Goal: Task Accomplishment & Management: Use online tool/utility

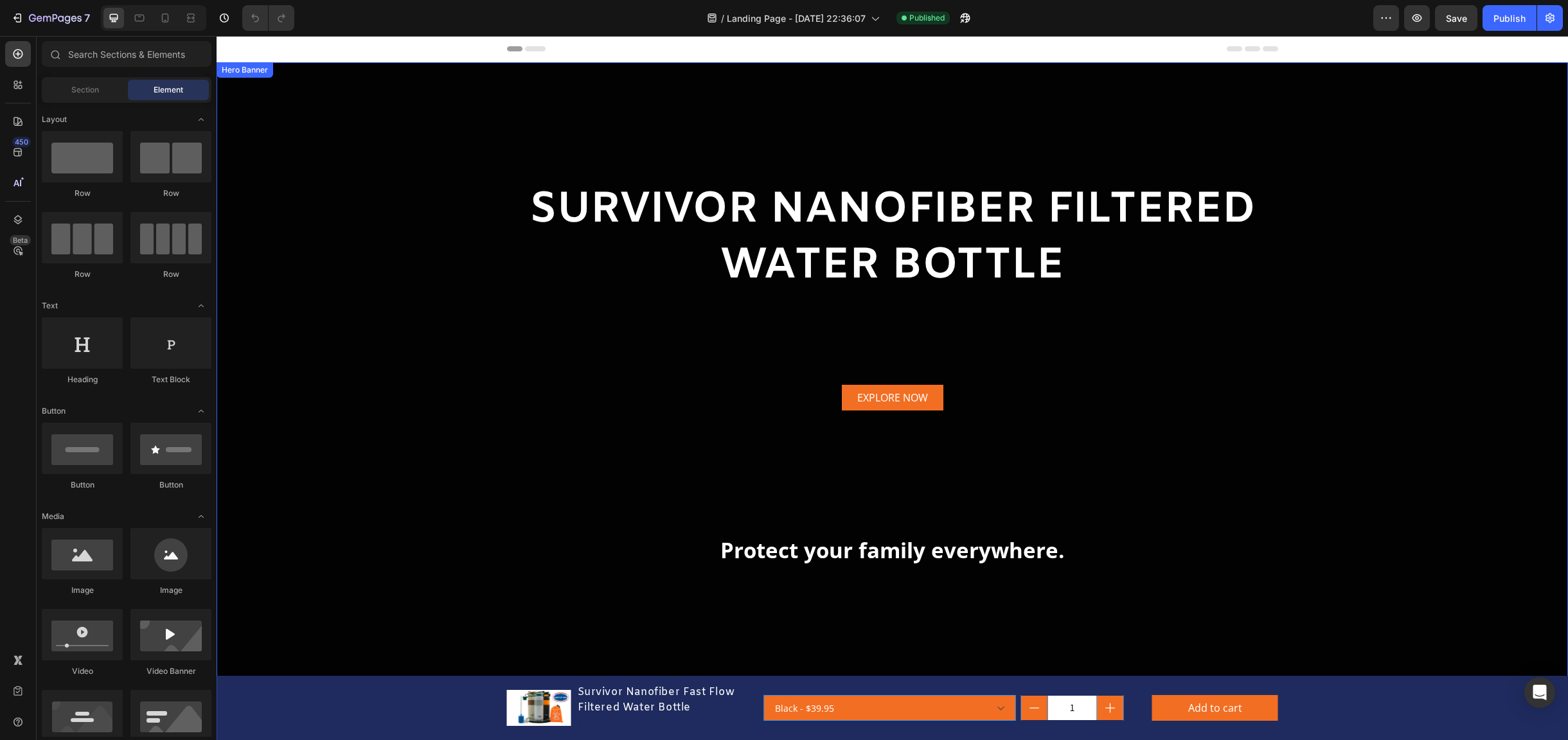
click at [1204, 445] on div "EXPLORE NOW Button" at bounding box center [893, 419] width 771 height 69
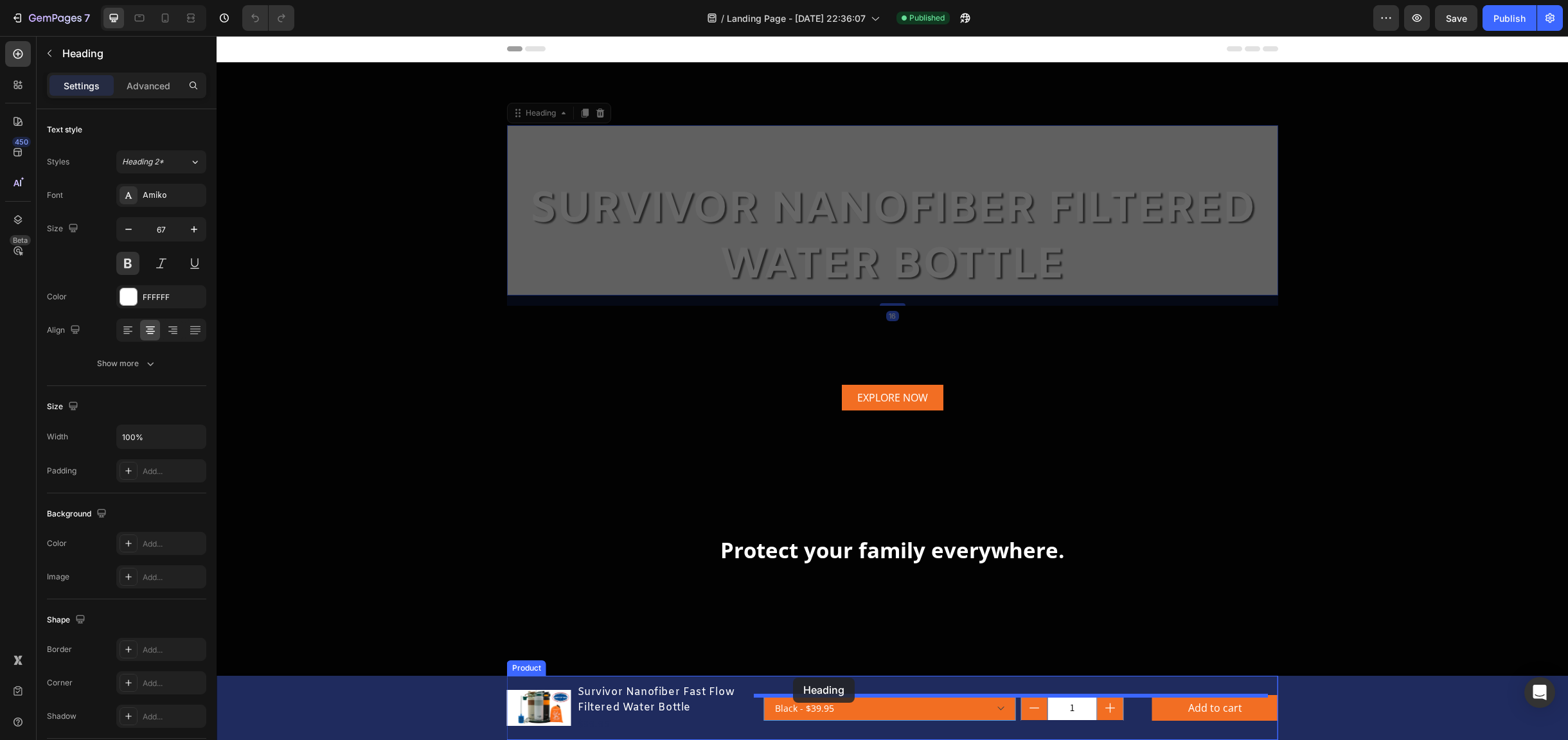
drag, startPoint x: 795, startPoint y: 209, endPoint x: 793, endPoint y: 678, distance: 469.0
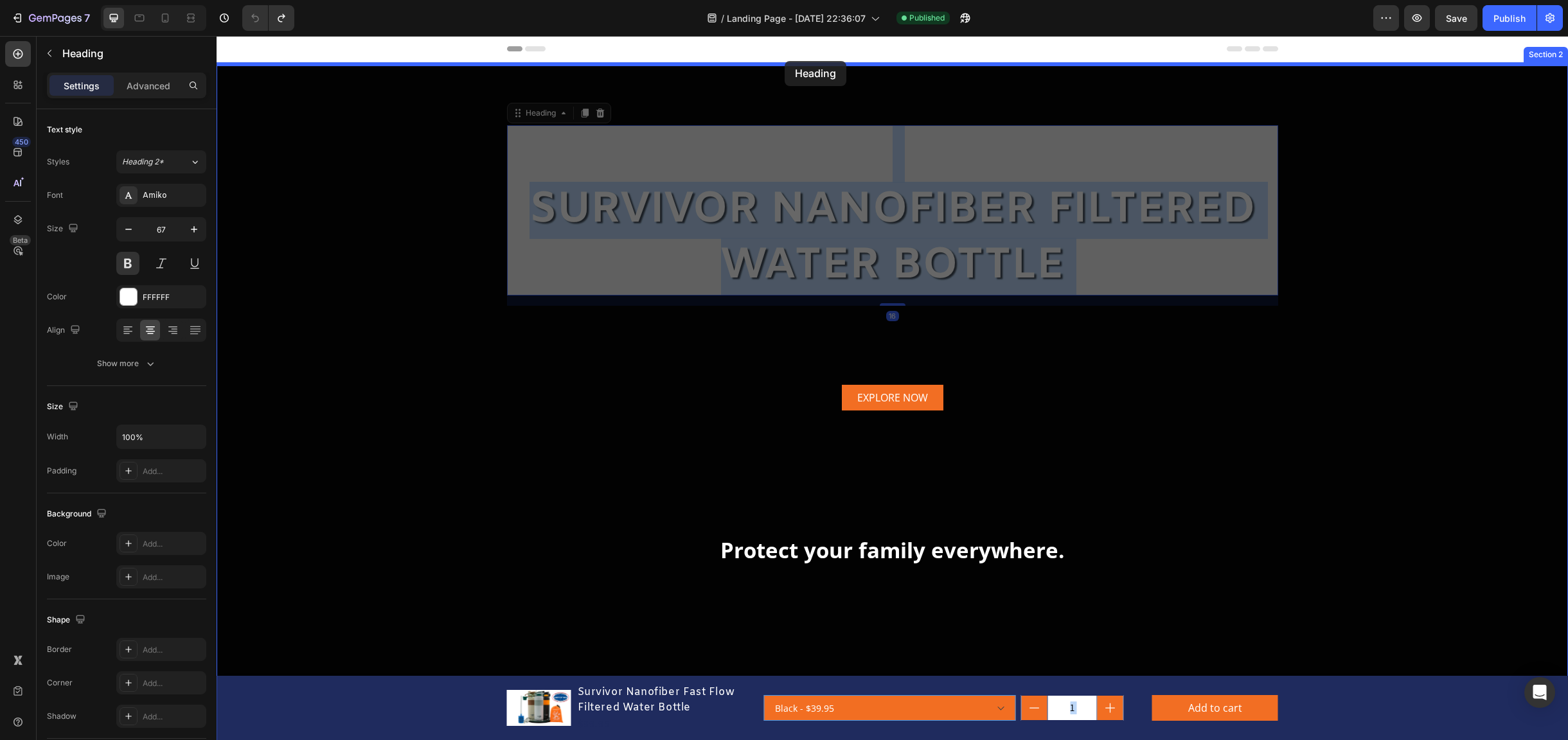
drag, startPoint x: 893, startPoint y: 211, endPoint x: 784, endPoint y: 61, distance: 185.4
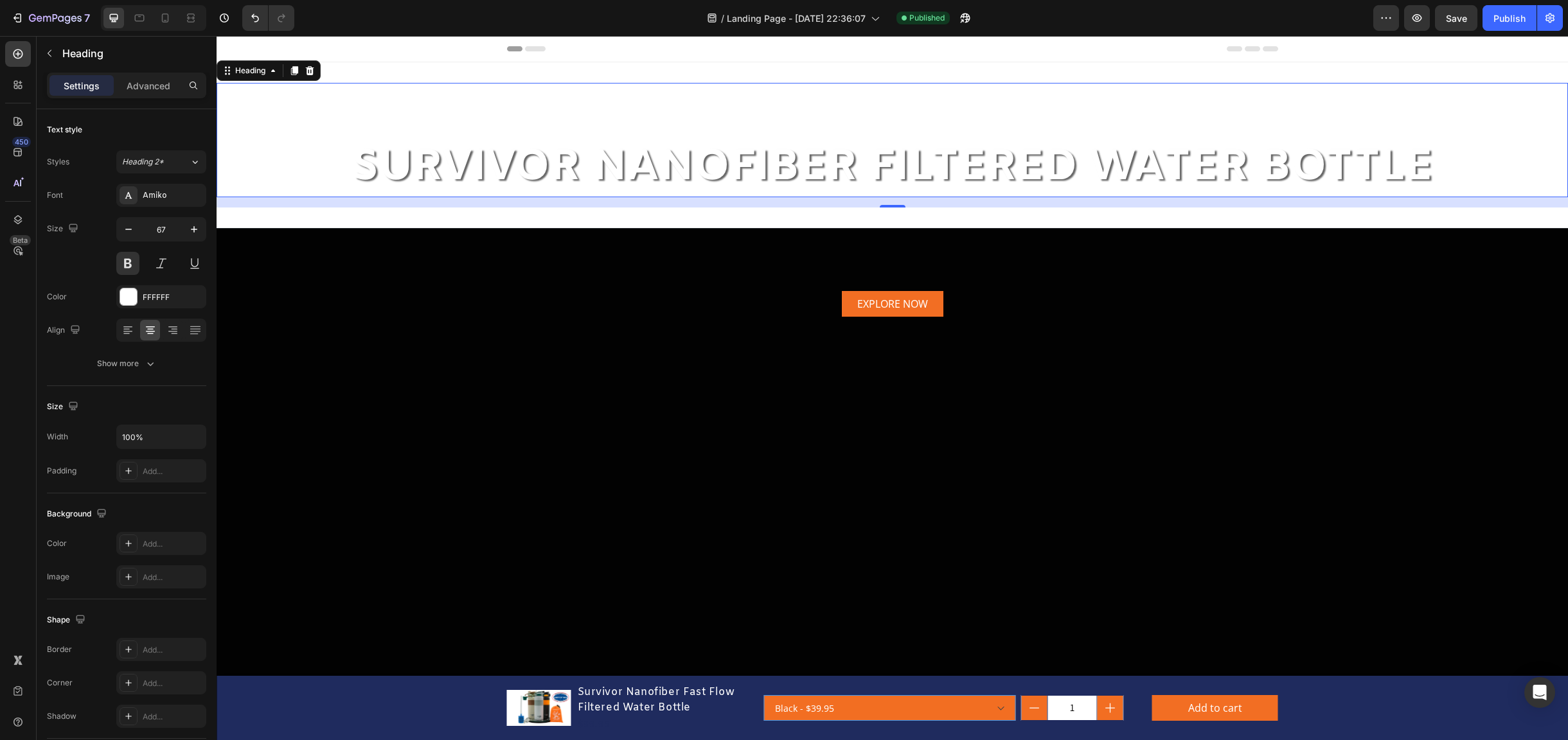
click at [595, 122] on h2 "⁠⁠⁠⁠⁠⁠⁠ SURVIVOR NANOFIBER FILTERED WATER BOTTLE" at bounding box center [892, 139] width 1351 height 114
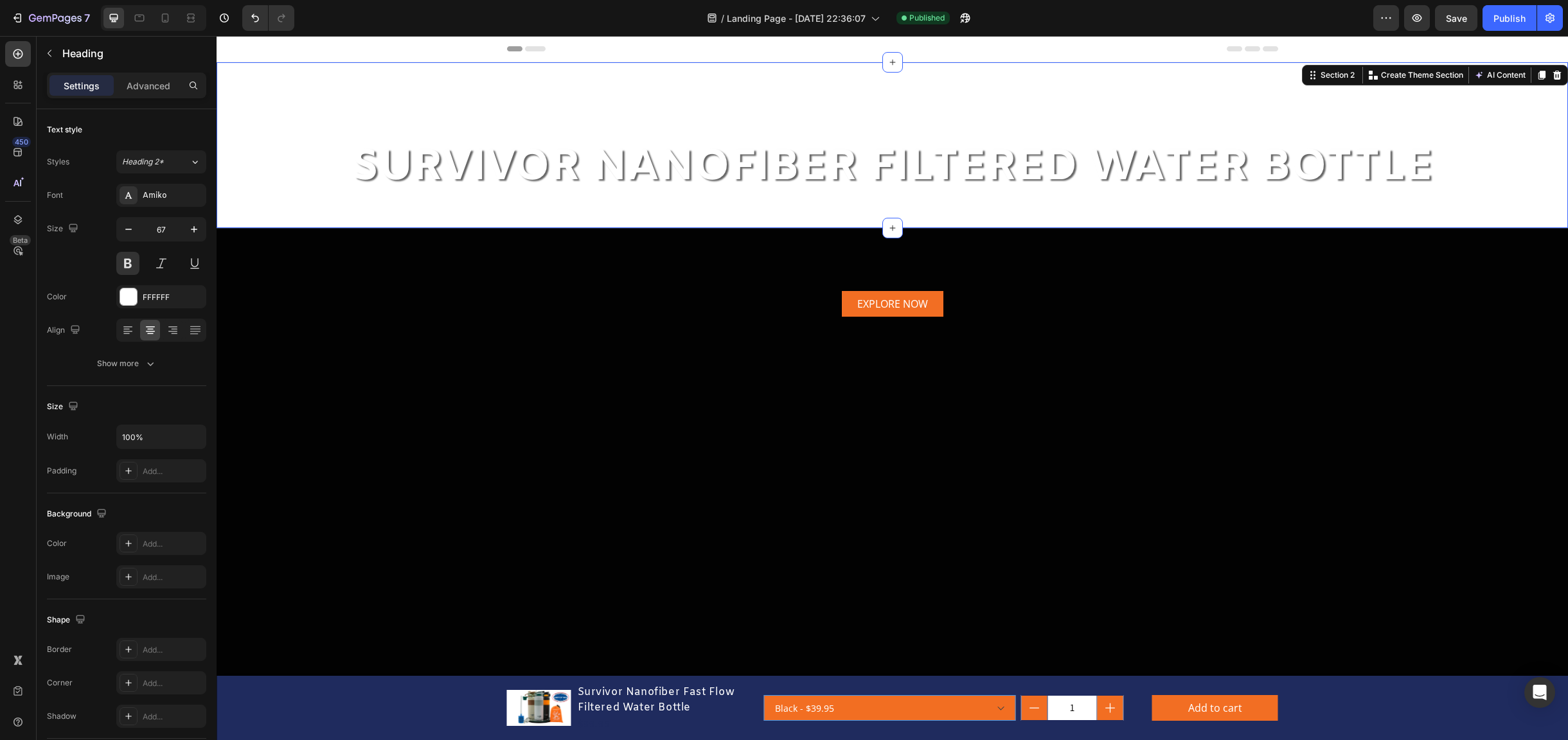
click at [343, 215] on div "⁠⁠⁠⁠⁠⁠⁠ SURVIVOR NANOFIBER FILTERED WATER BOTTLE Heading Section 2 Create Theme…" at bounding box center [892, 145] width 1351 height 166
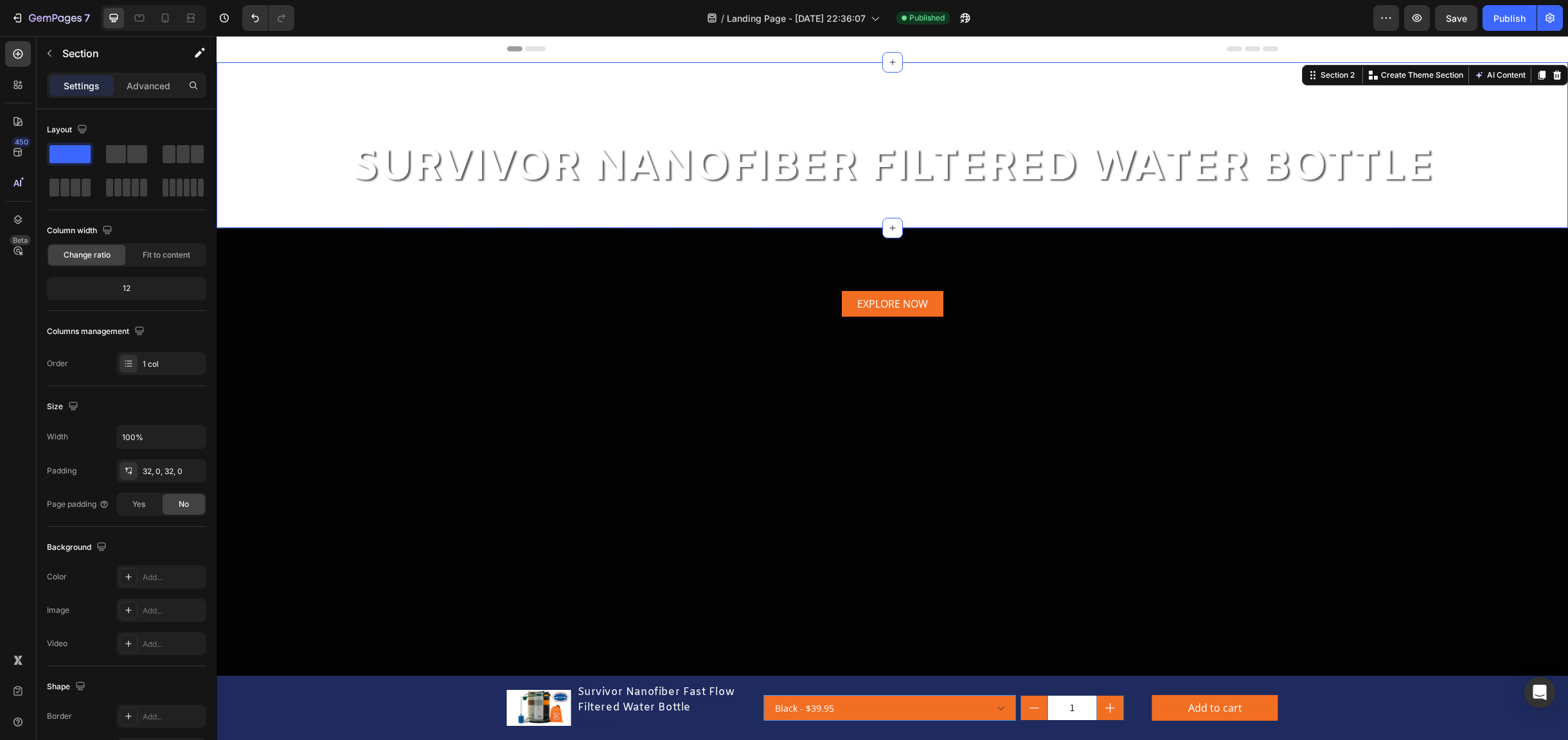
click at [343, 215] on div "⁠⁠⁠⁠⁠⁠⁠ SURVIVOR NANOFIBER FILTERED WATER BOTTLE Heading Section 2 Create Theme…" at bounding box center [892, 145] width 1351 height 166
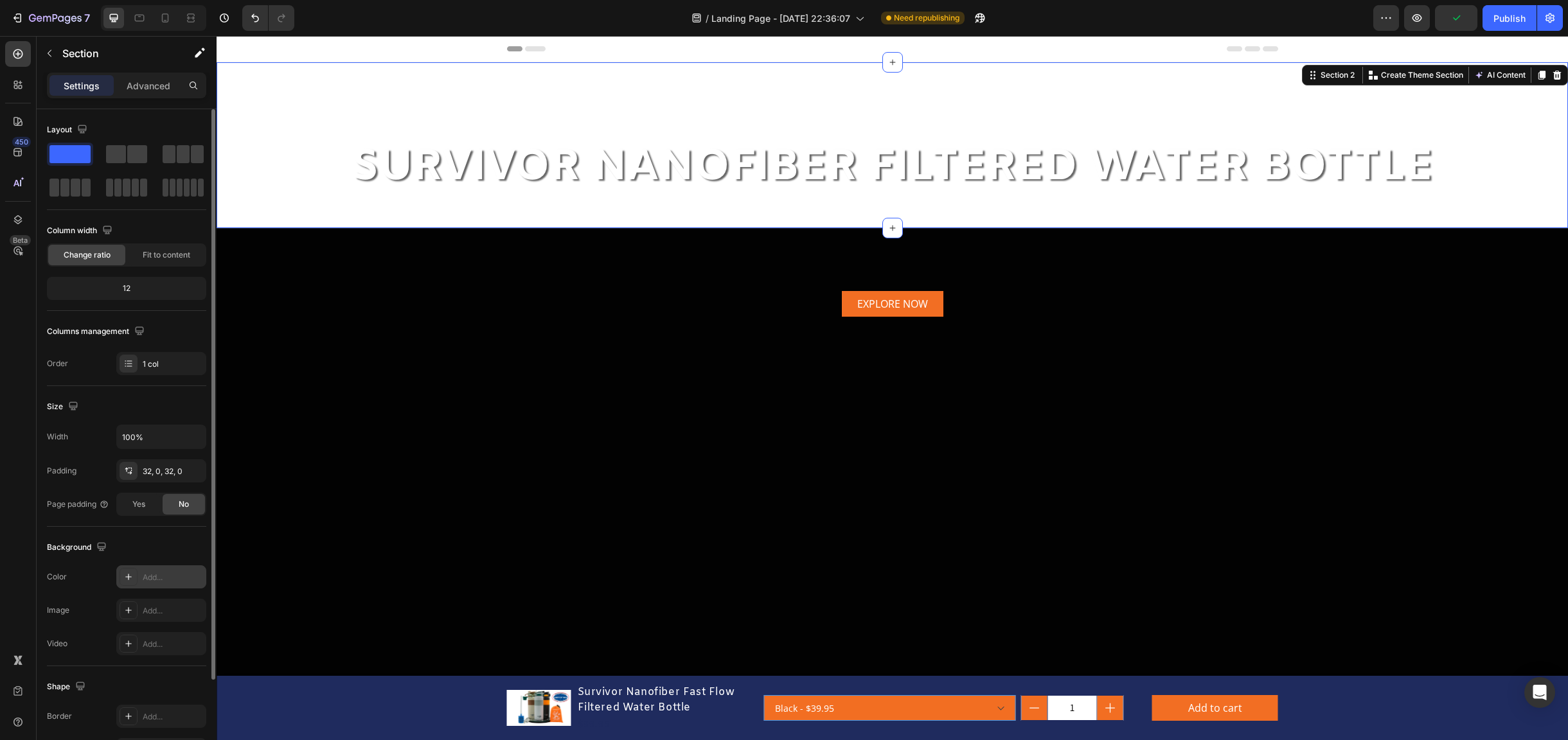
click at [129, 573] on icon at bounding box center [129, 576] width 11 height 11
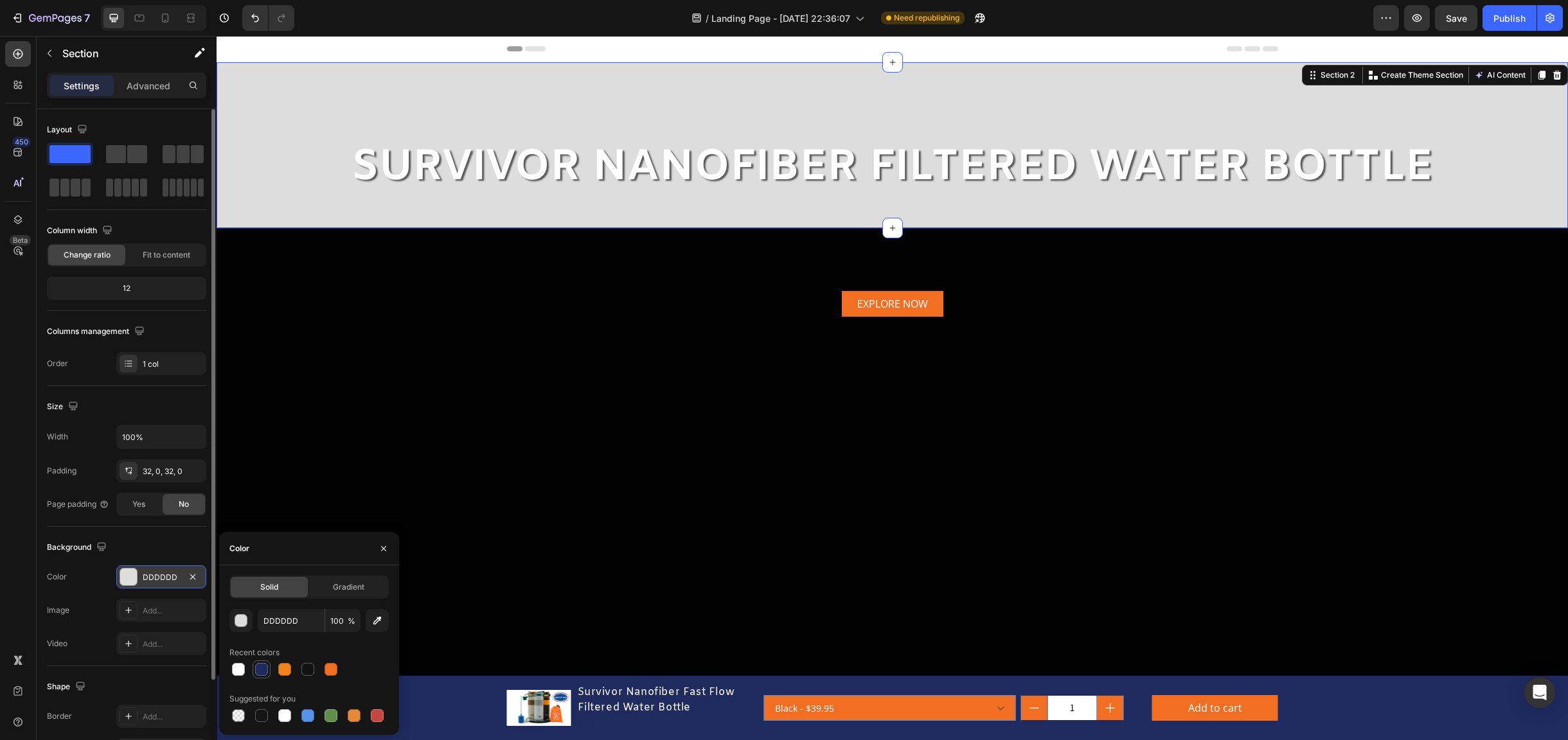
click at [256, 676] on div at bounding box center [262, 669] width 15 height 15
type input "1F2B5E"
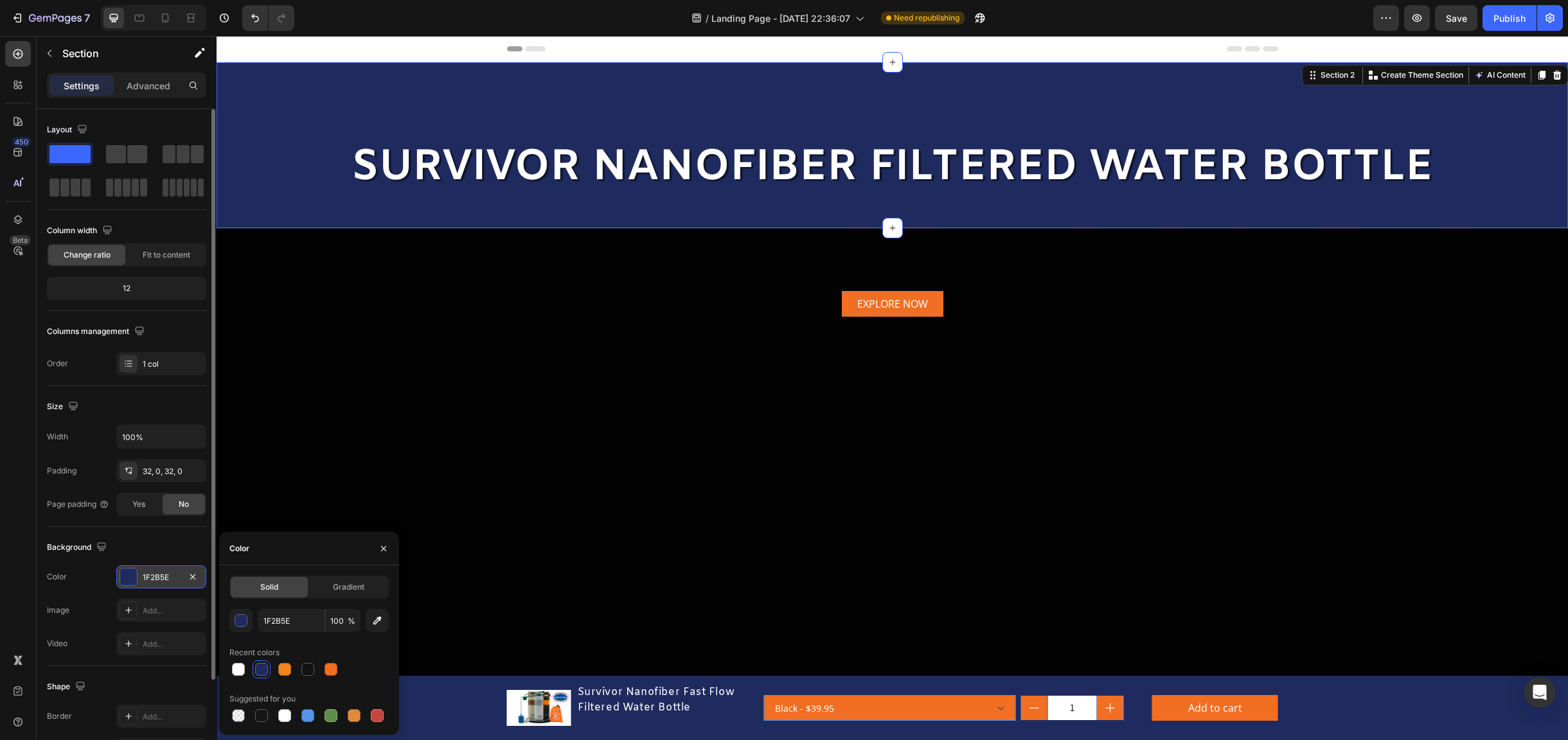
click at [256, 676] on div at bounding box center [262, 669] width 15 height 15
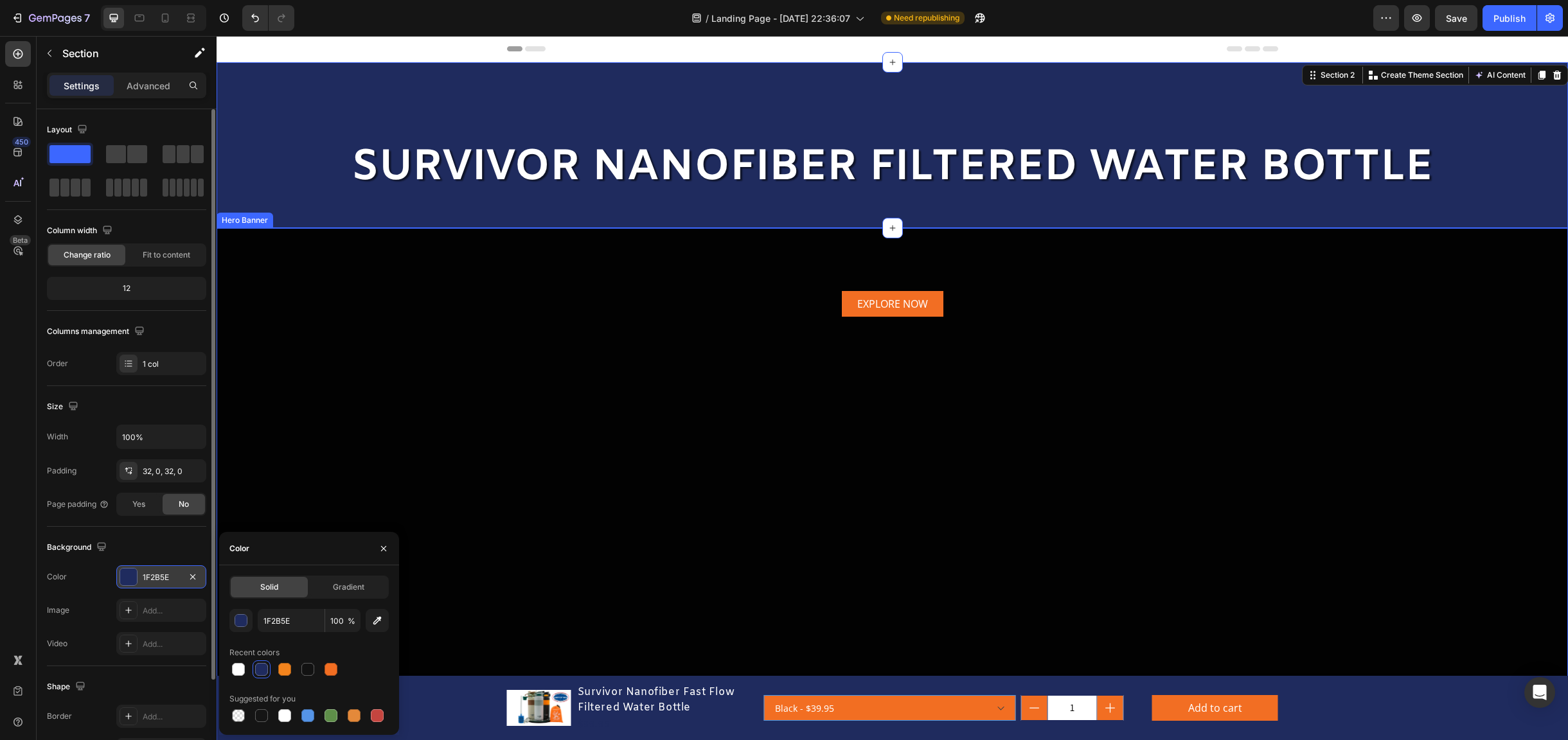
click at [941, 395] on div "EXPLORE NOW Button Protect your family everywhere. Text Block" at bounding box center [893, 512] width 771 height 443
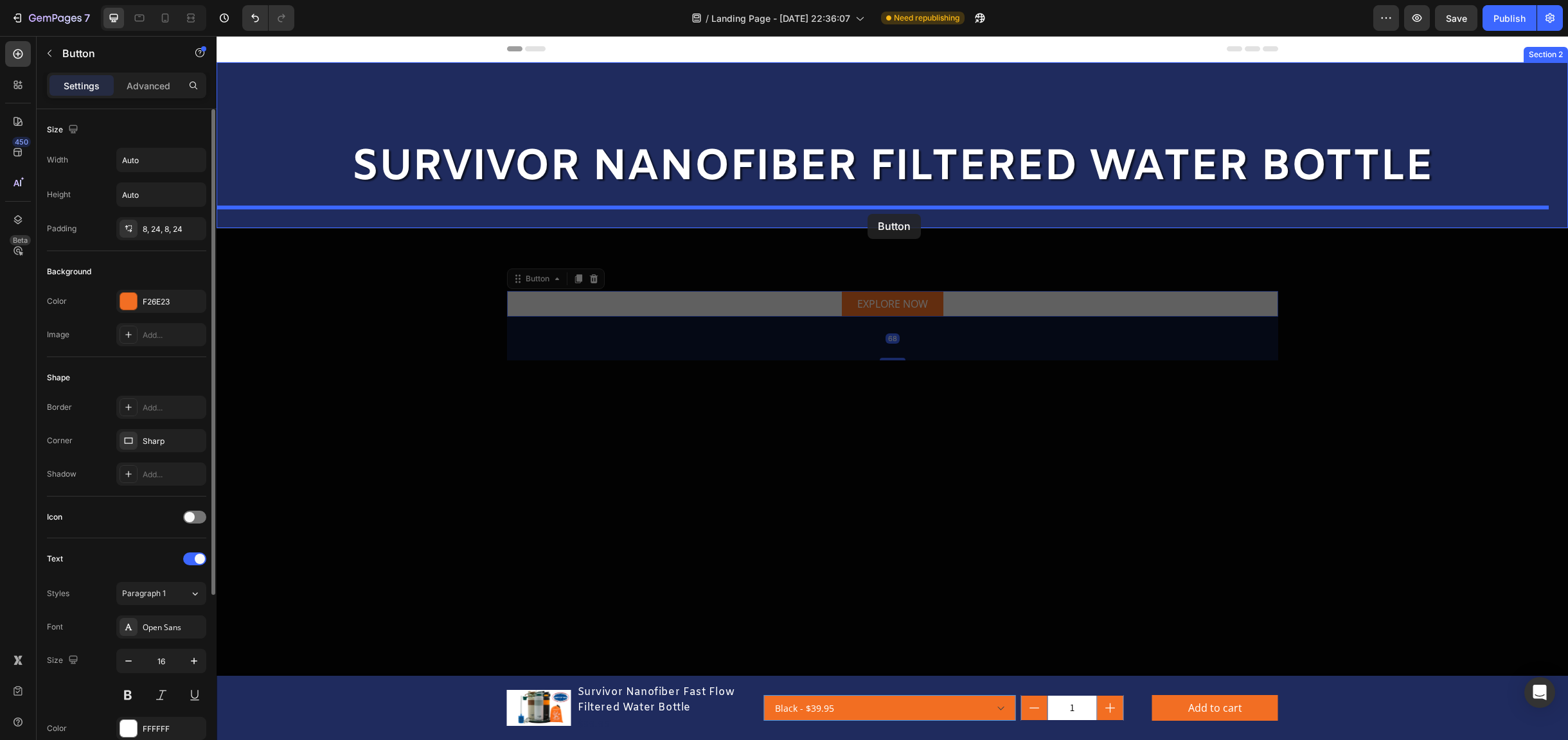
drag, startPoint x: 890, startPoint y: 303, endPoint x: 867, endPoint y: 214, distance: 91.9
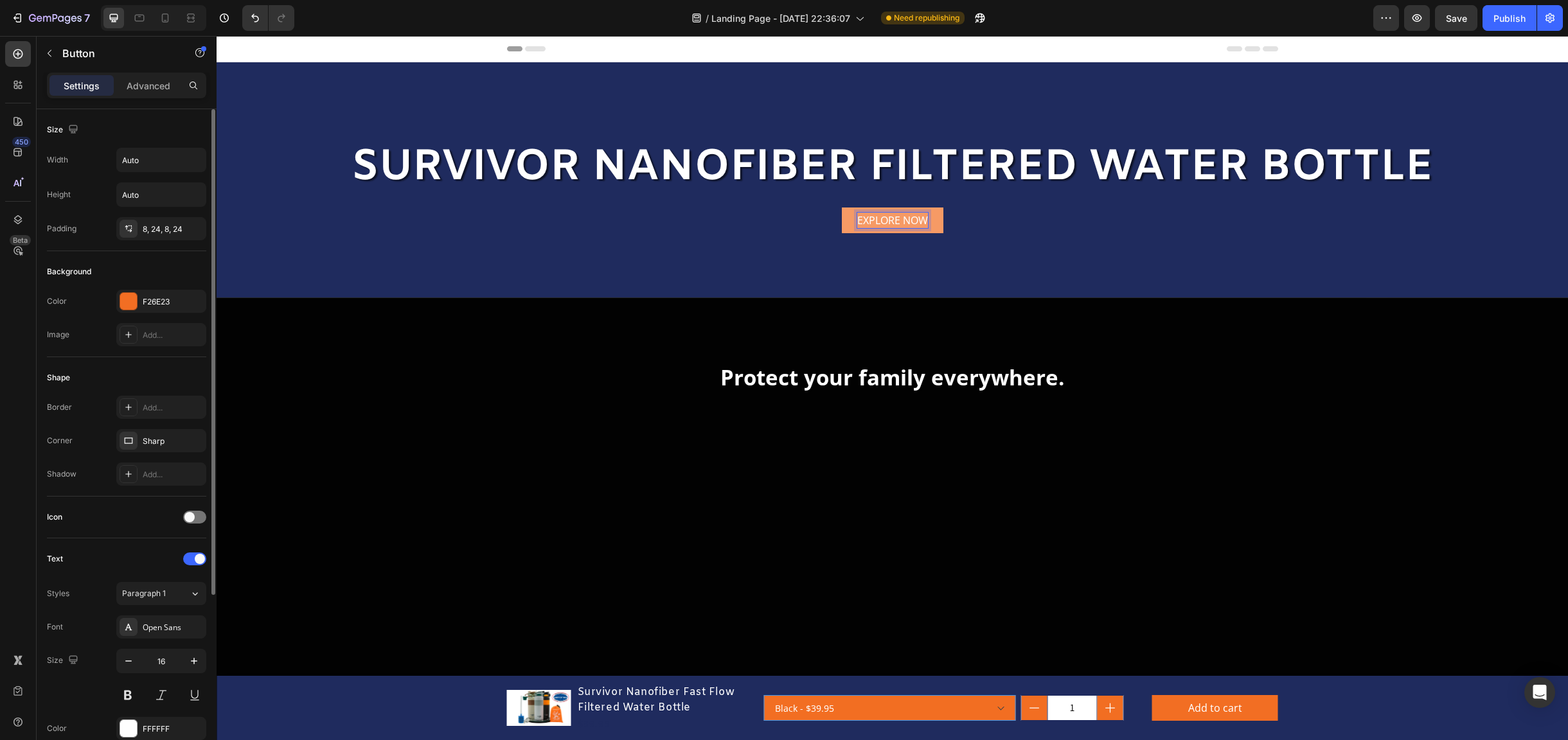
click at [877, 218] on p "EXPLORE NOW" at bounding box center [893, 220] width 71 height 15
click at [930, 230] on button "EXPLORE NOW" at bounding box center [893, 220] width 102 height 26
click at [924, 228] on button "EXPLORE NOW" at bounding box center [893, 220] width 102 height 26
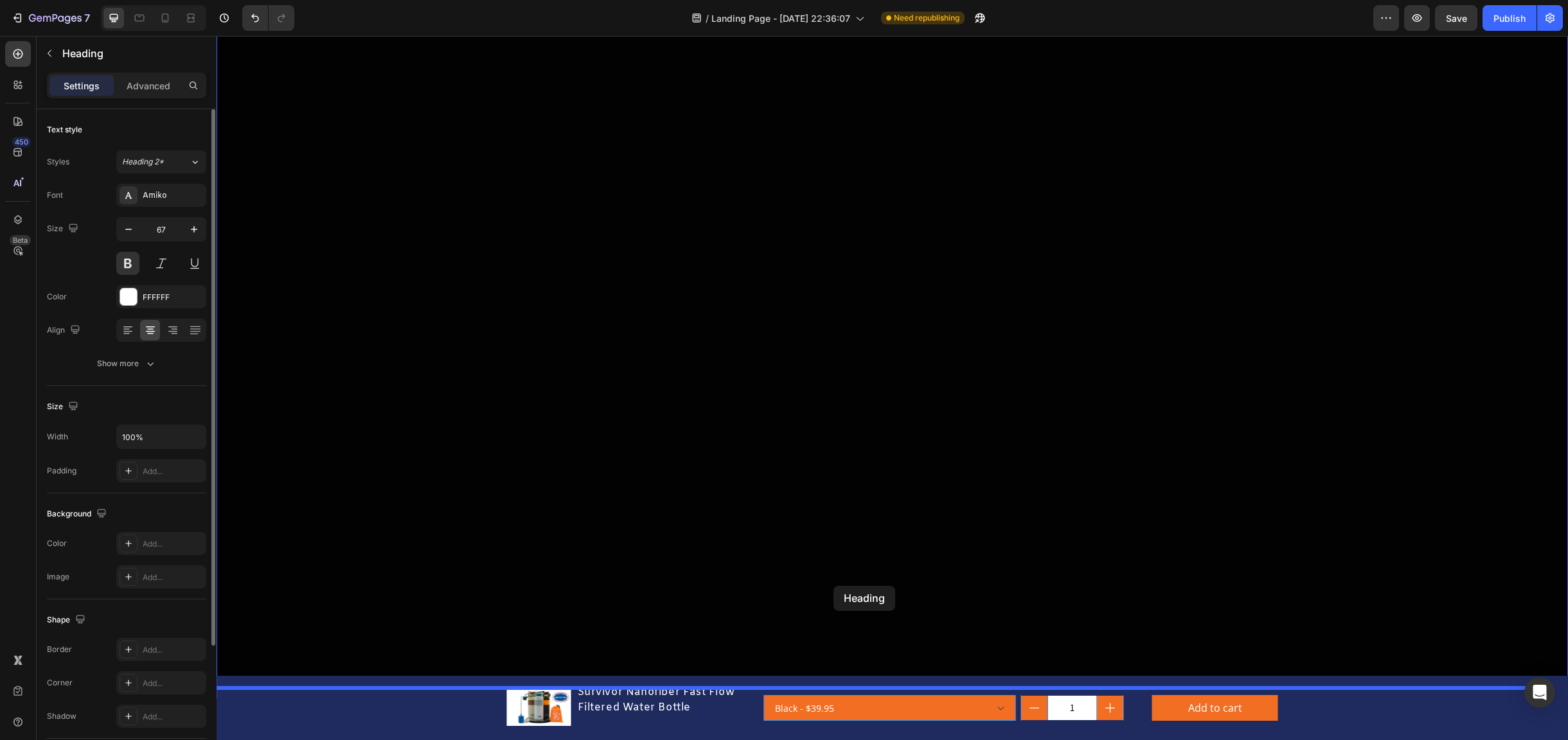
scroll to position [514, 0]
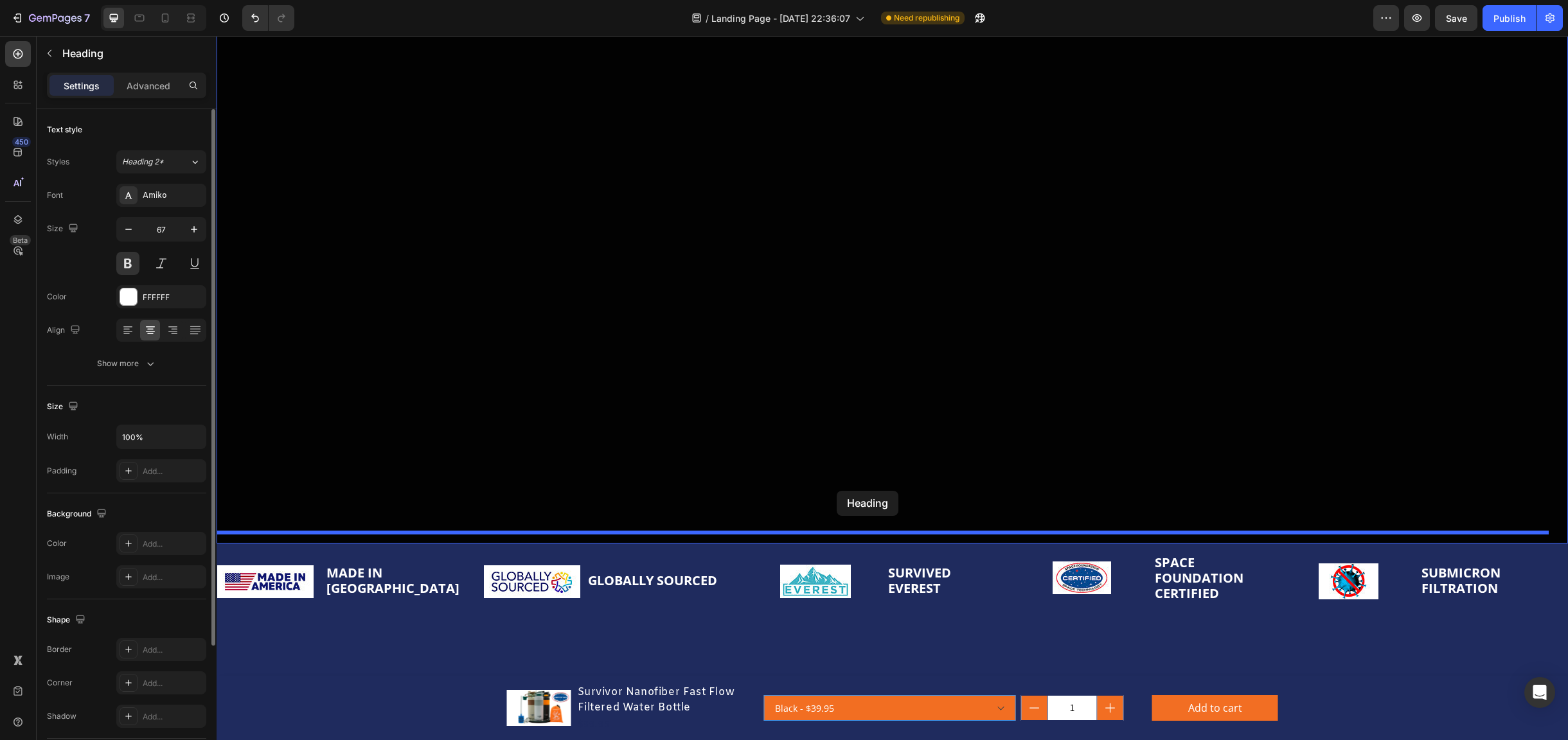
drag, startPoint x: 868, startPoint y: 158, endPoint x: 836, endPoint y: 491, distance: 334.5
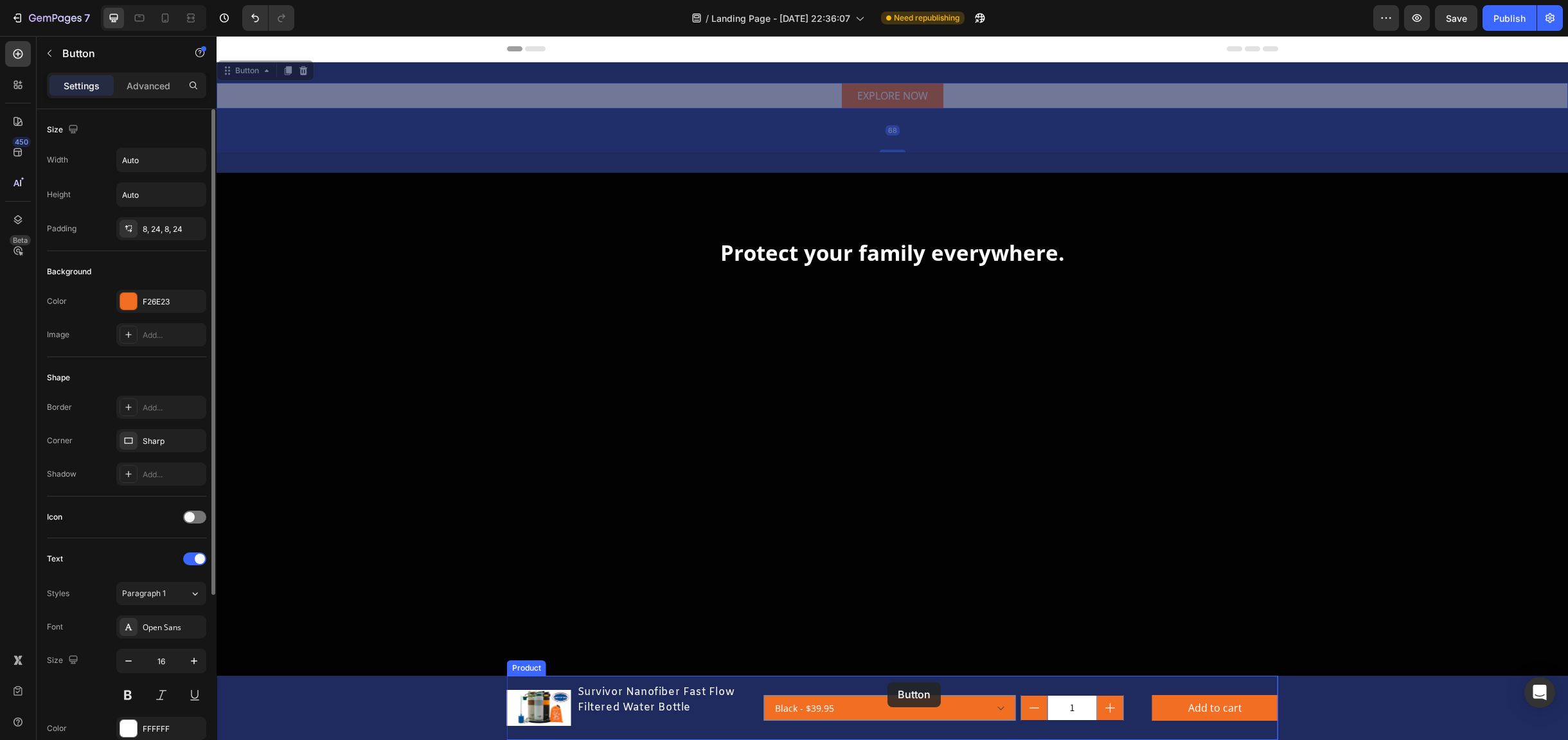
scroll to position [128, 0]
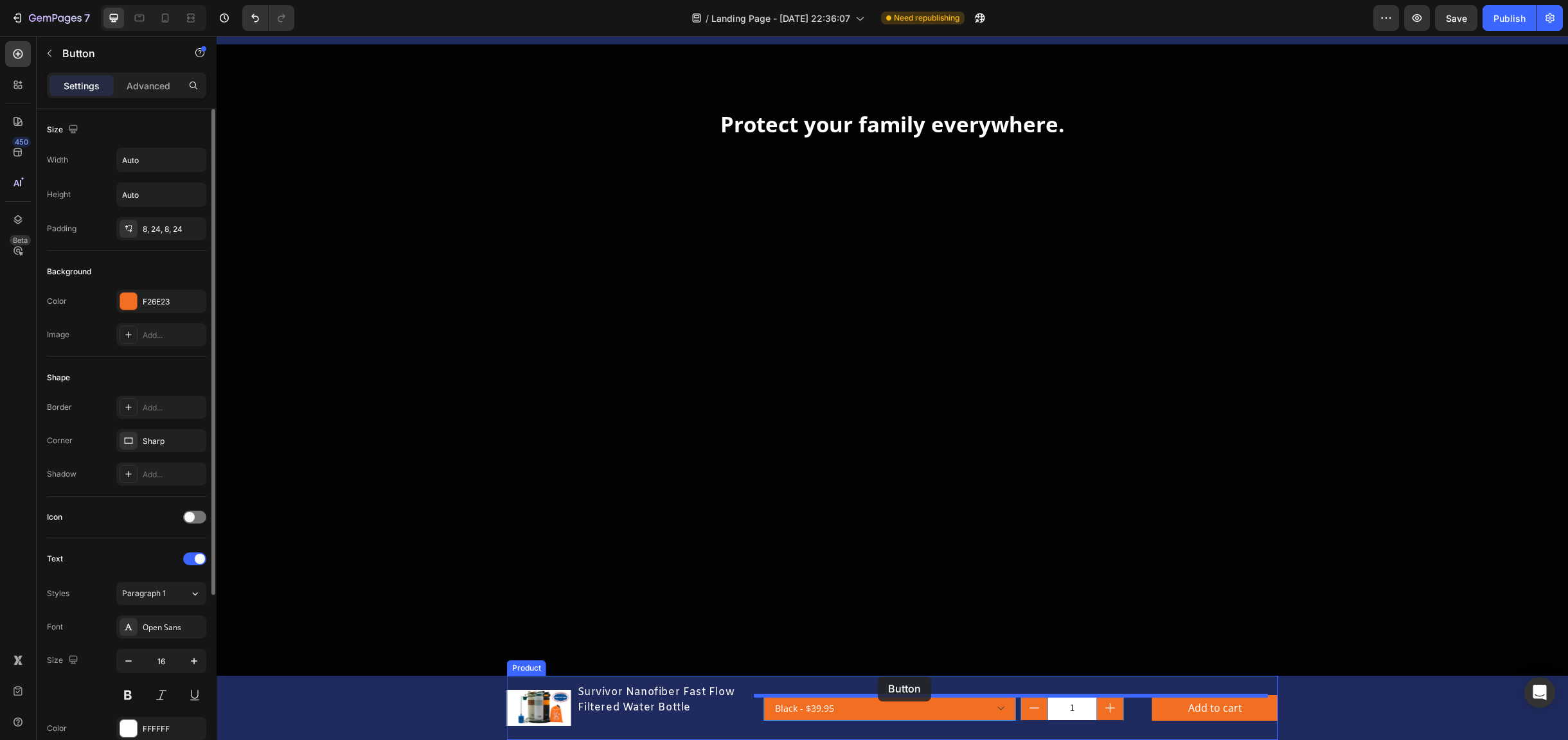
drag, startPoint x: 883, startPoint y: 99, endPoint x: 878, endPoint y: 676, distance: 577.0
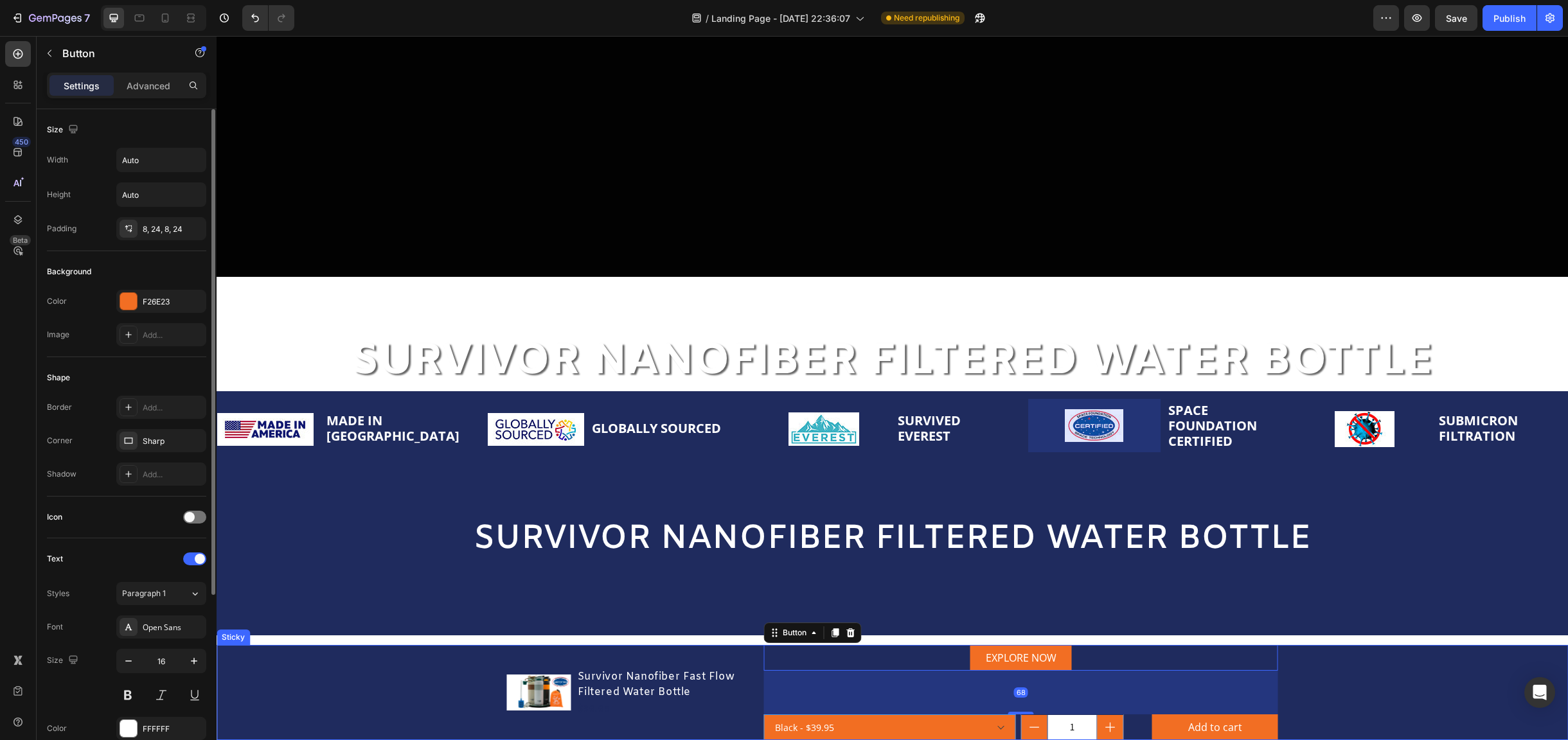
scroll to position [642, 0]
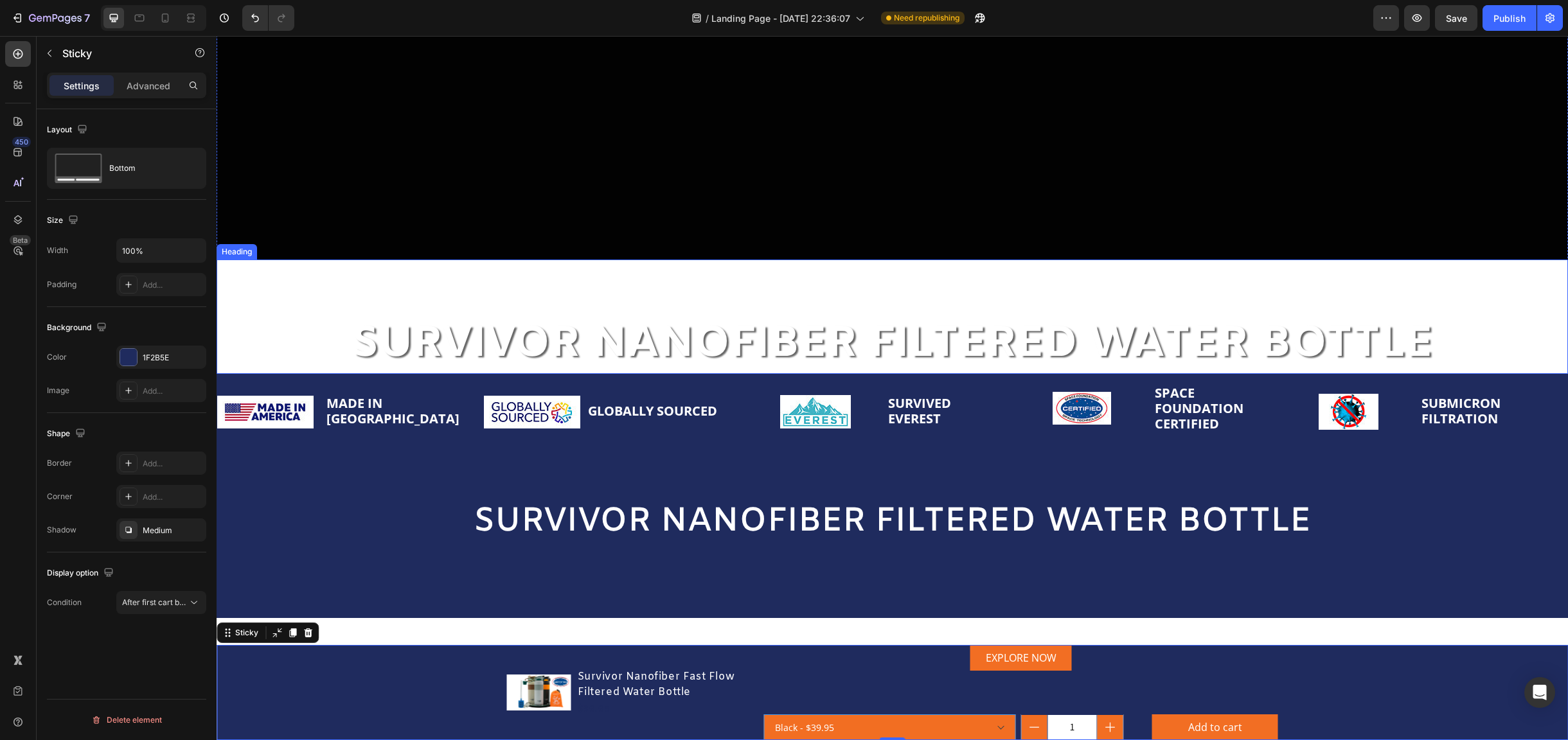
click at [808, 326] on h2 "SURVIVOR NANOFIBER FILTERED WATER BOTTLE" at bounding box center [892, 316] width 1351 height 114
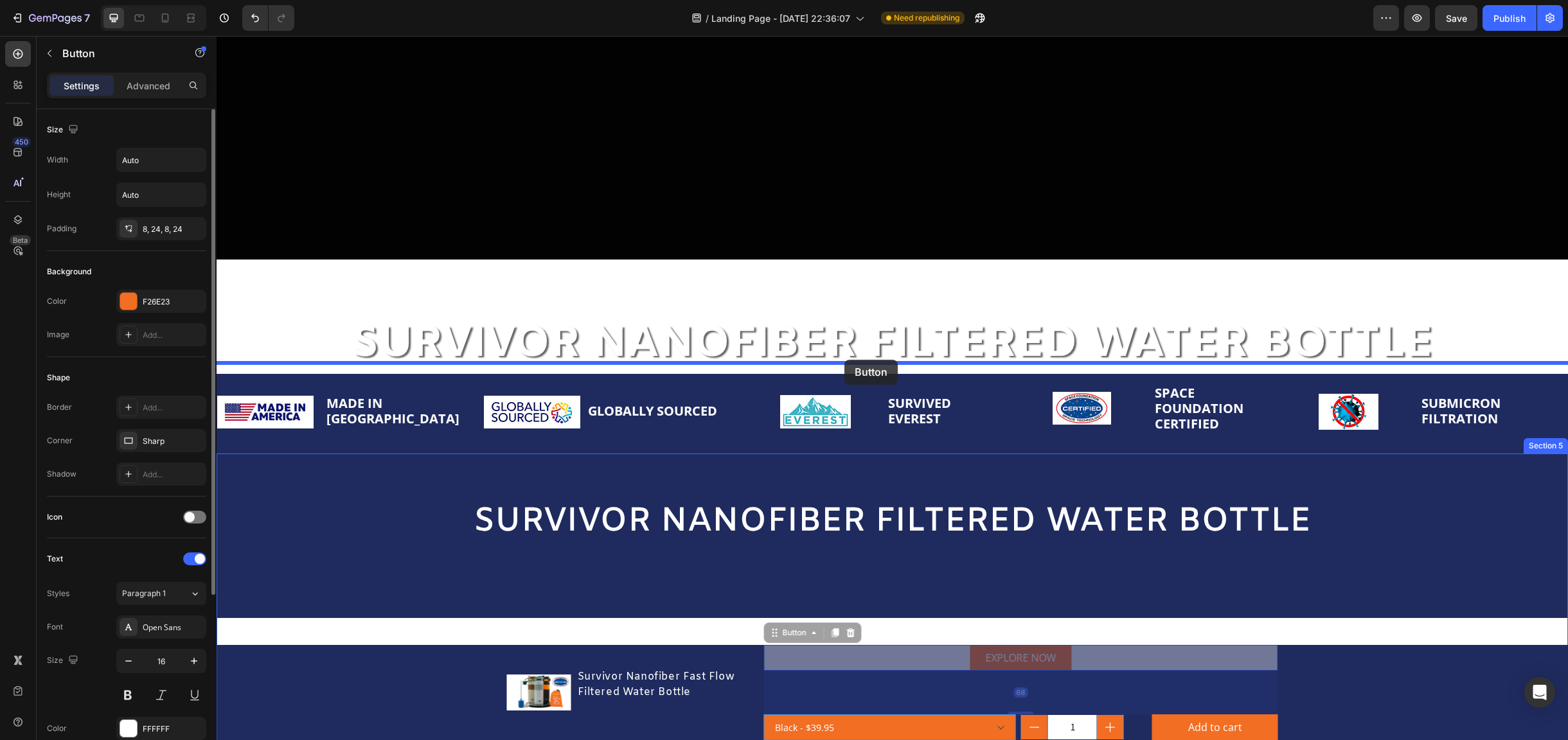
drag, startPoint x: 1045, startPoint y: 664, endPoint x: 844, endPoint y: 359, distance: 365.3
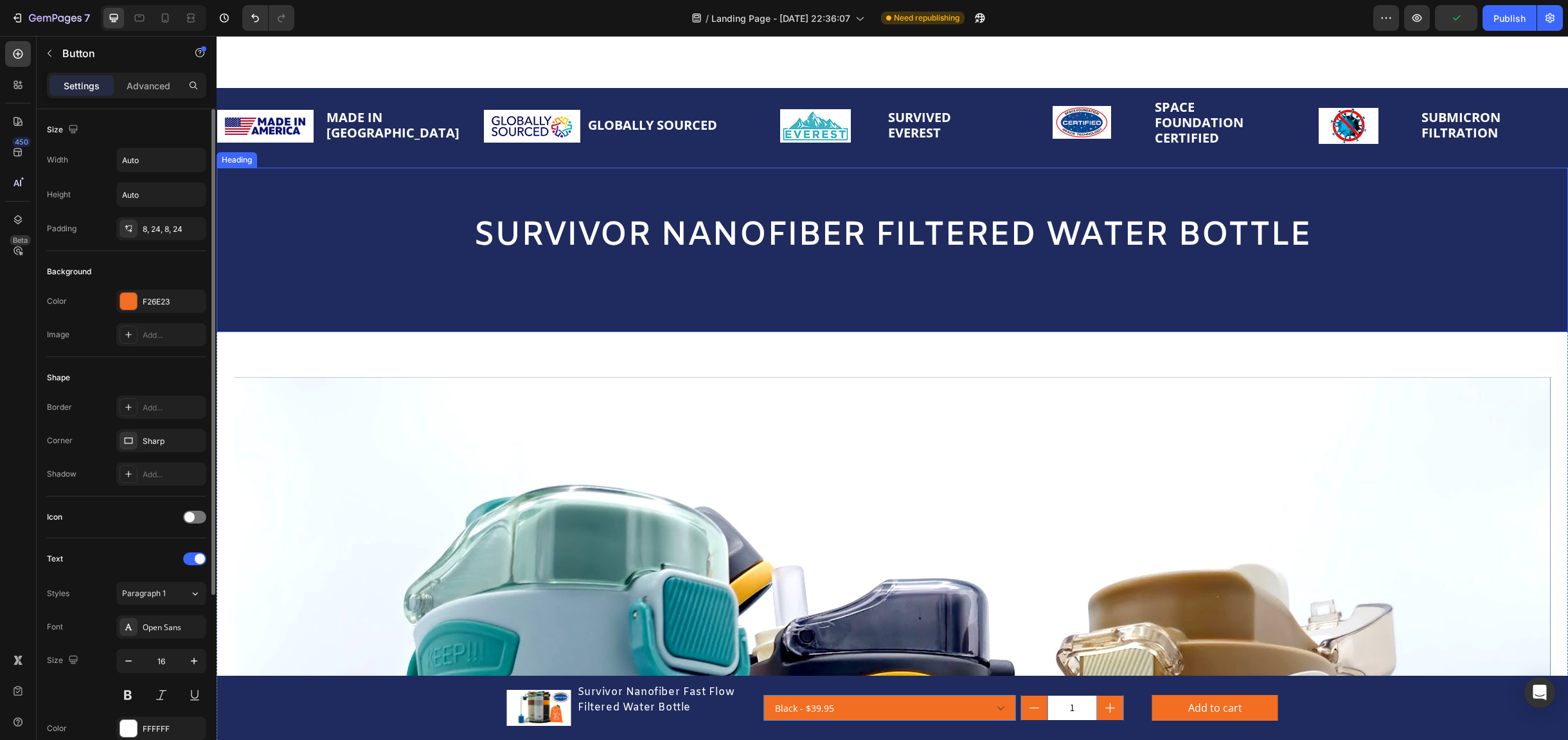
scroll to position [771, 0]
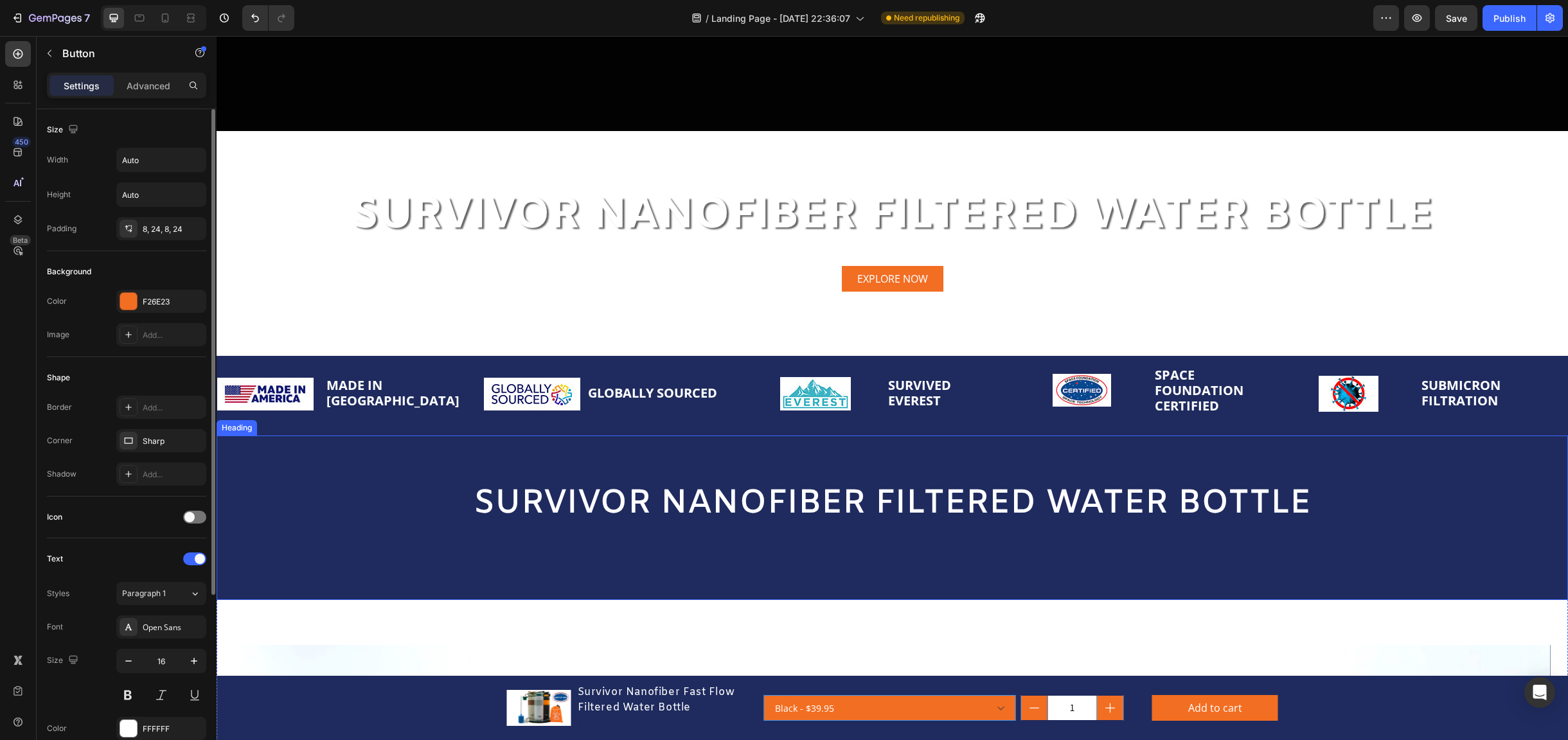
click at [795, 487] on span "SURVIVOR NANOFIBER FILTERED WATER BOTTLE" at bounding box center [892, 503] width 837 height 44
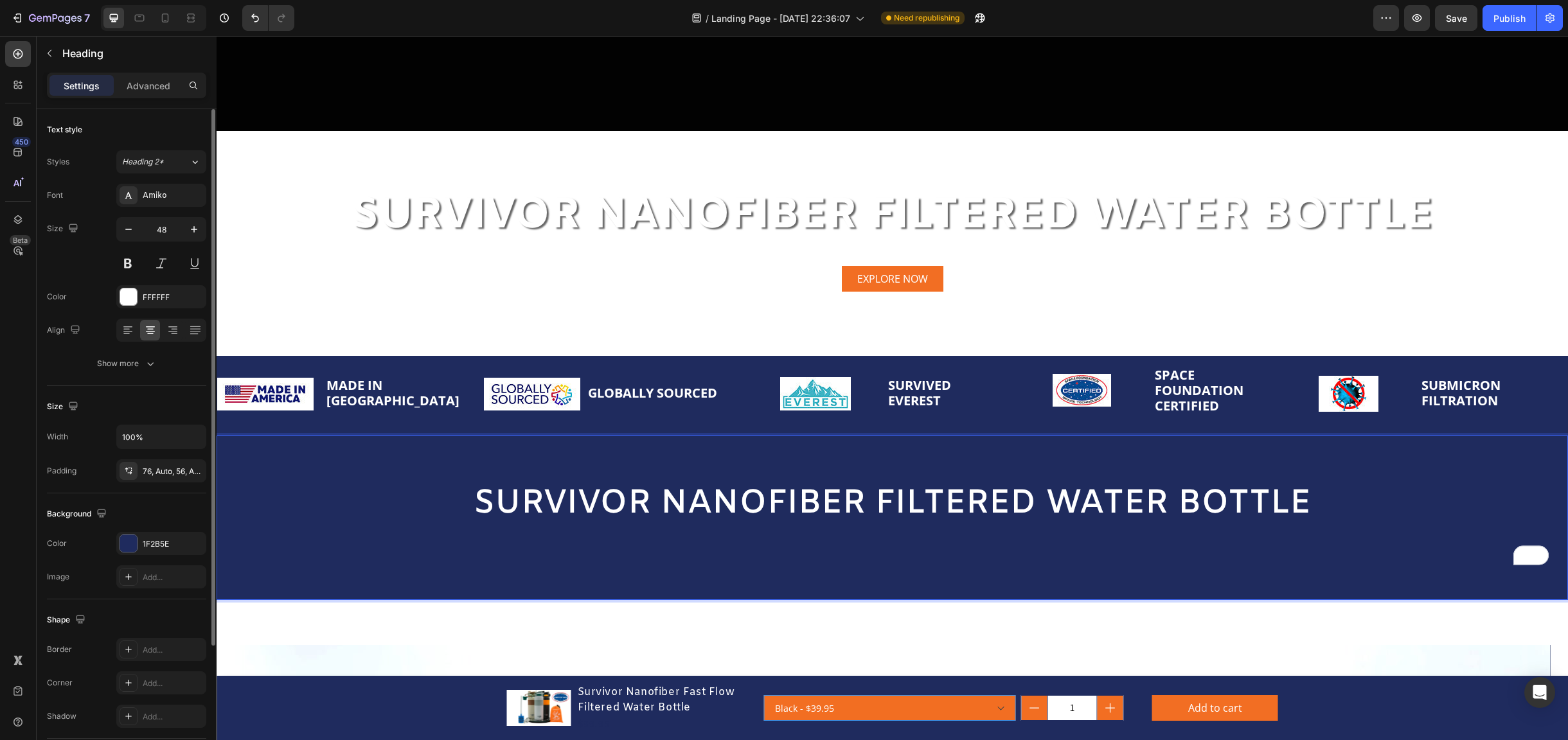
click at [1175, 450] on h2 "SURVIVOR NANOFIBER FILTERED WATER BOTTLE" at bounding box center [892, 517] width 1351 height 164
click at [1418, 435] on h2 "SURVIVOR NANOFIBER FILTERED WATER BOTTLE" at bounding box center [892, 517] width 1351 height 164
click at [256, 492] on p "SURVIVOR NANOFIBER FILTERED WATER BOTTLE" at bounding box center [892, 523] width 1351 height 80
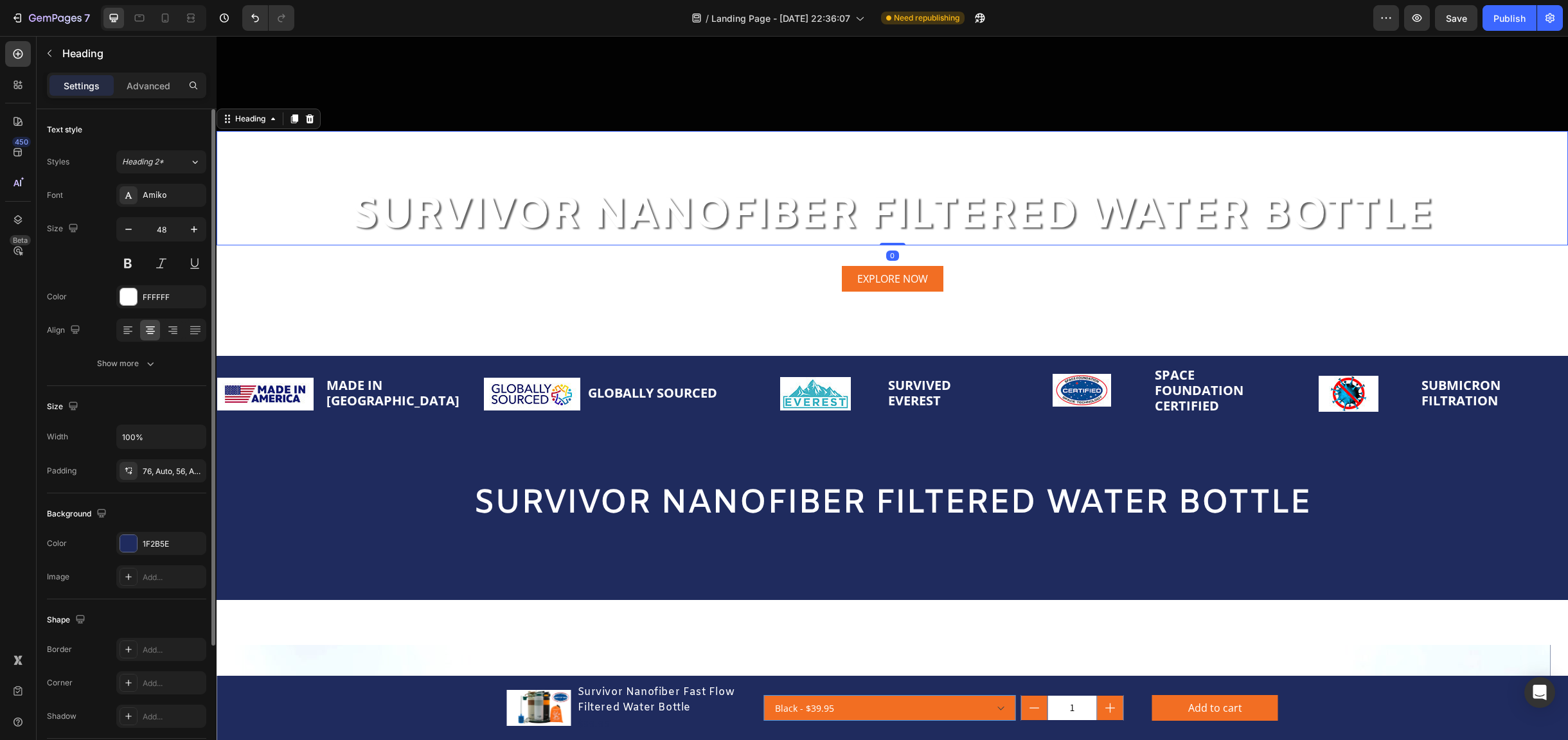
click at [829, 204] on h2 "SURVIVOR NANOFIBER FILTERED WATER BOTTLE" at bounding box center [892, 188] width 1351 height 114
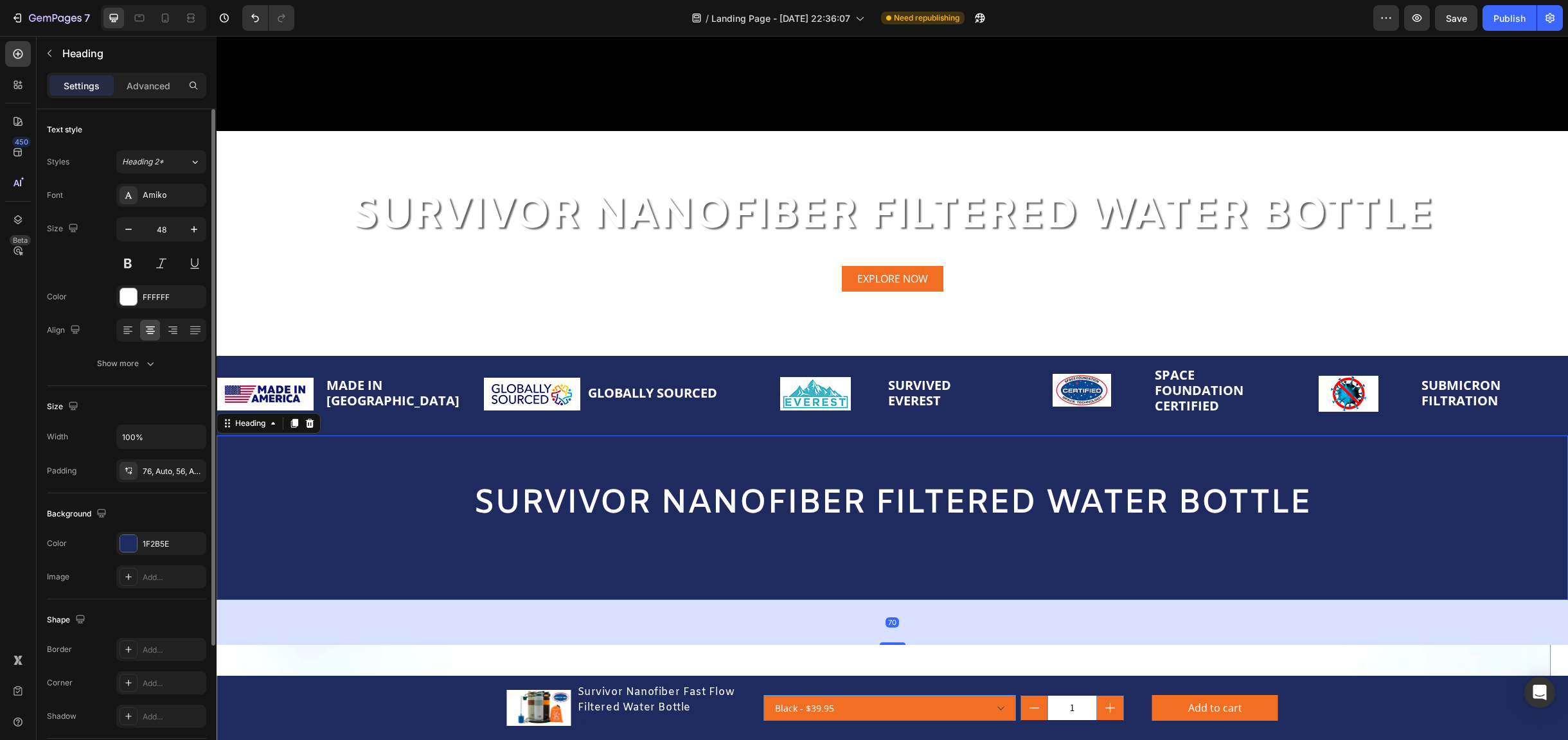
click at [743, 507] on span "SURVIVOR NANOFIBER FILTERED WATER BOTTLE" at bounding box center [892, 503] width 837 height 44
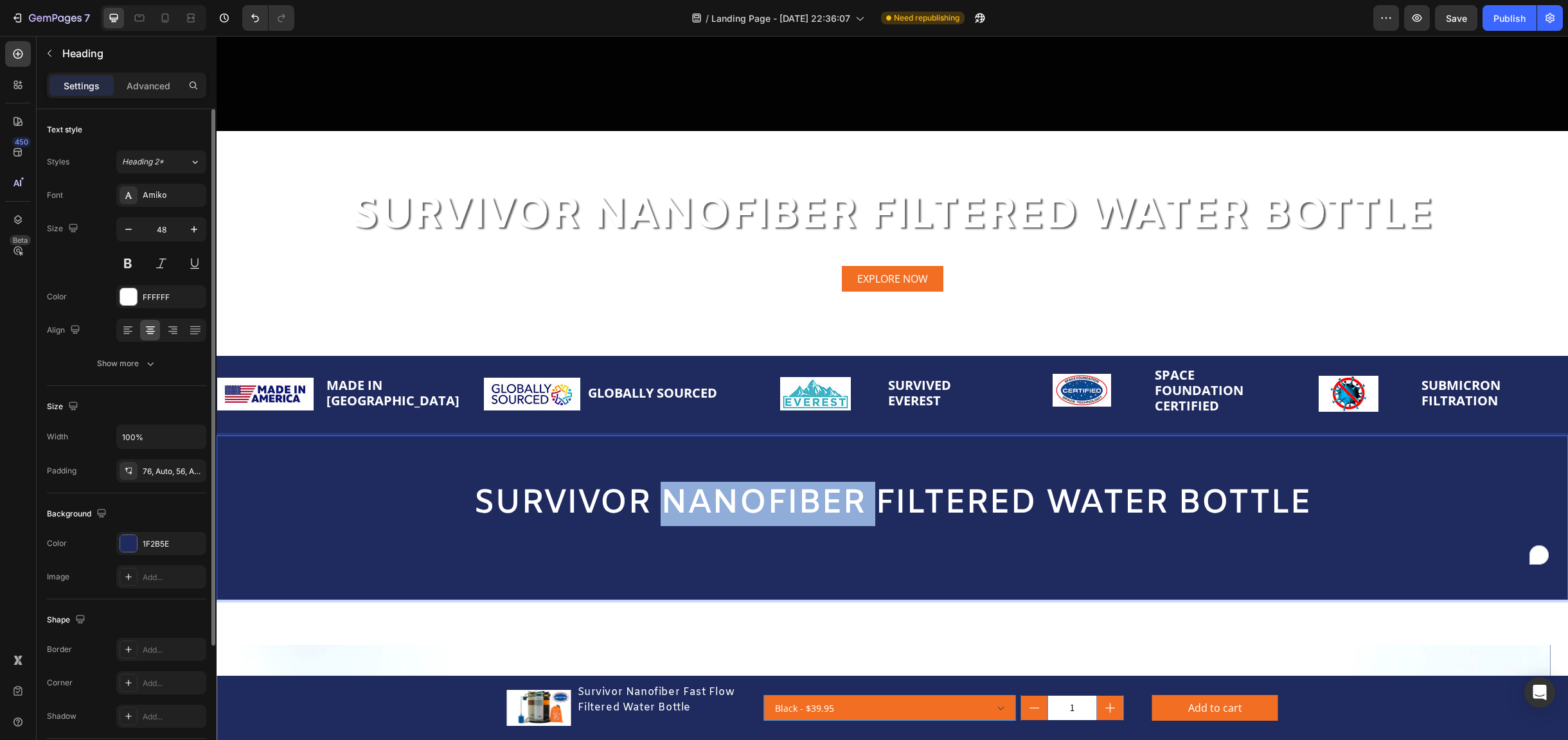
click at [731, 483] on span "SURVIVOR NANOFIBER FILTERED WATER BOTTLE" at bounding box center [892, 503] width 837 height 44
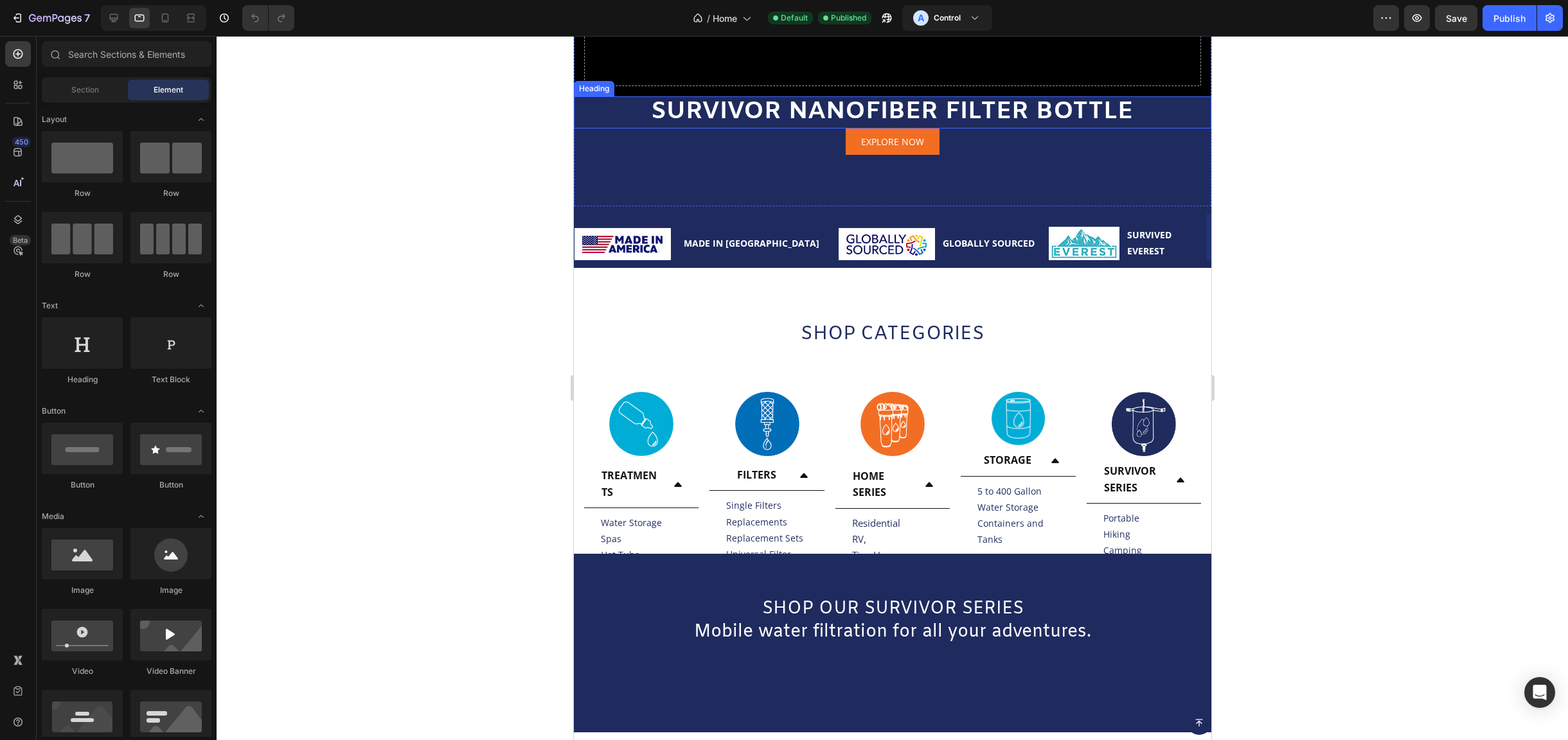
scroll to position [642, 0]
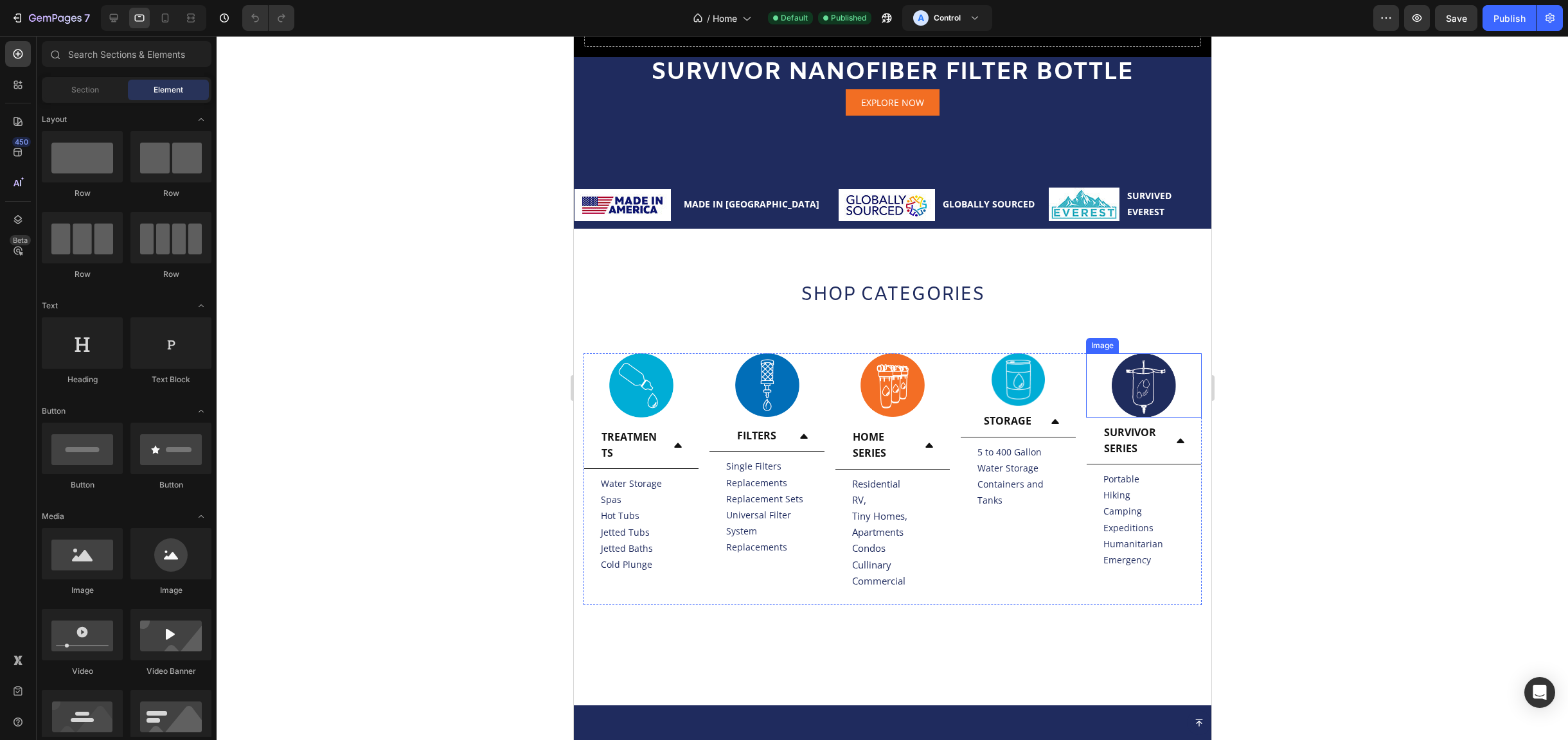
click at [1136, 358] on img at bounding box center [1142, 384] width 64 height 64
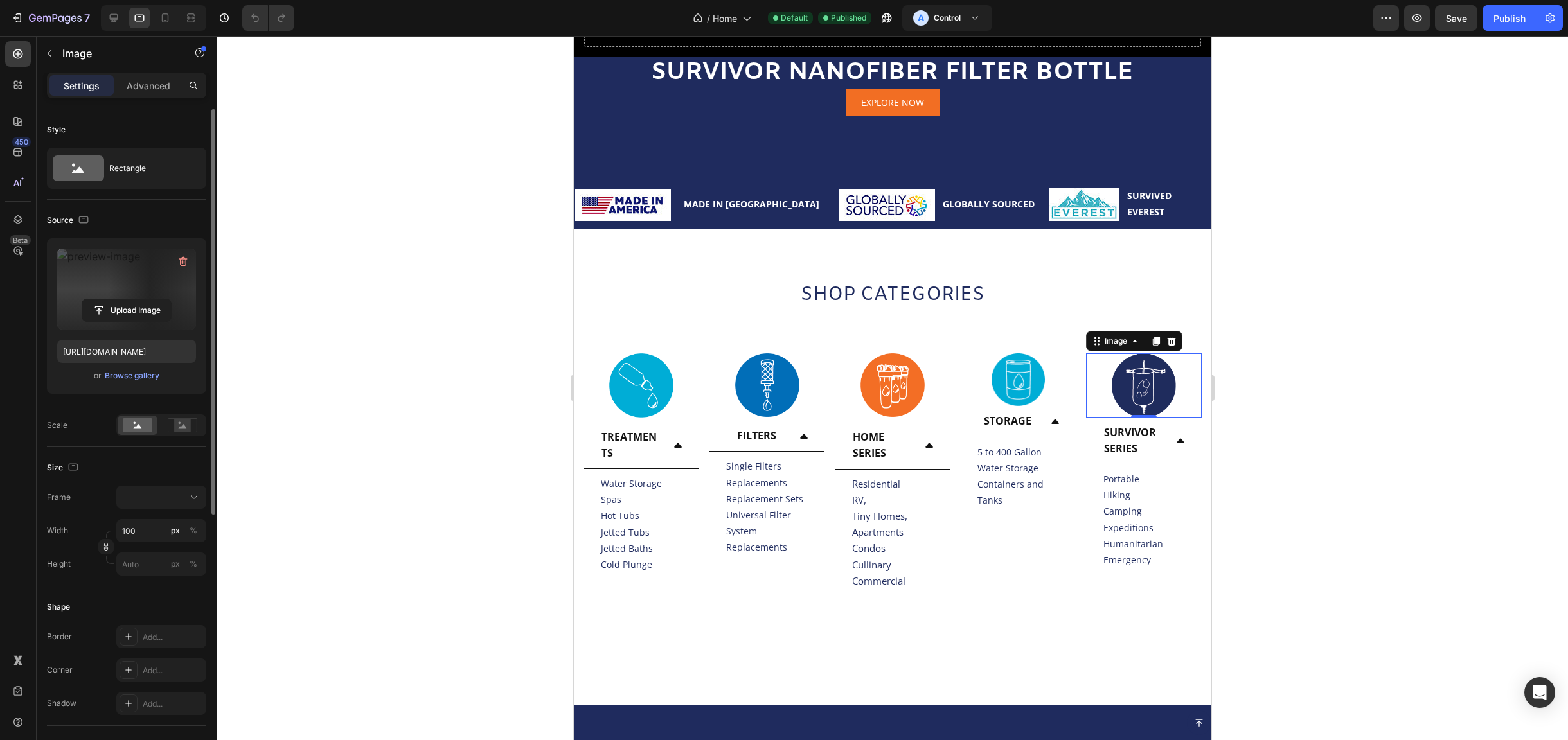
click at [88, 279] on label at bounding box center [127, 289] width 139 height 81
click at [88, 299] on input "file" at bounding box center [127, 310] width 88 height 22
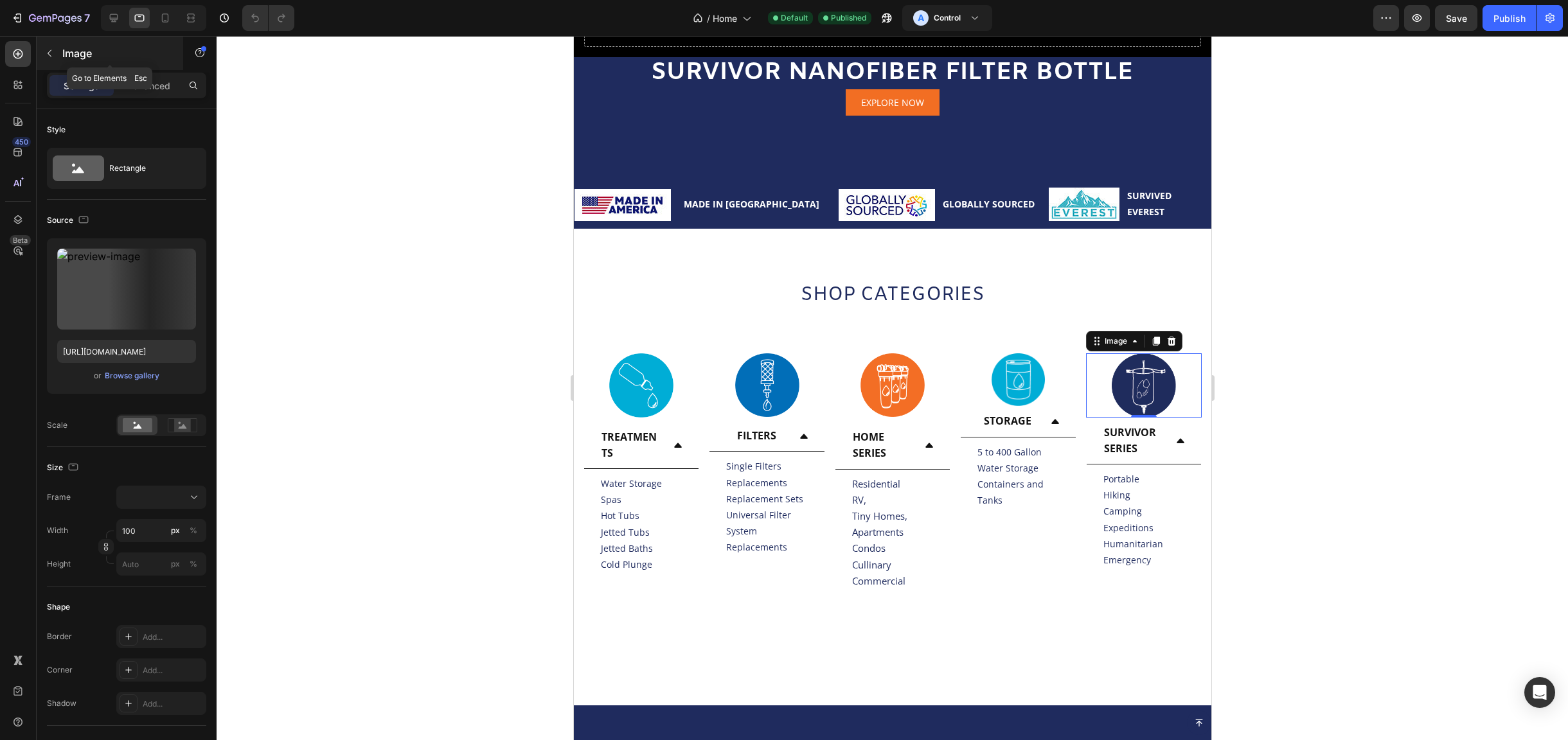
click at [59, 51] on button "button" at bounding box center [49, 53] width 20 height 20
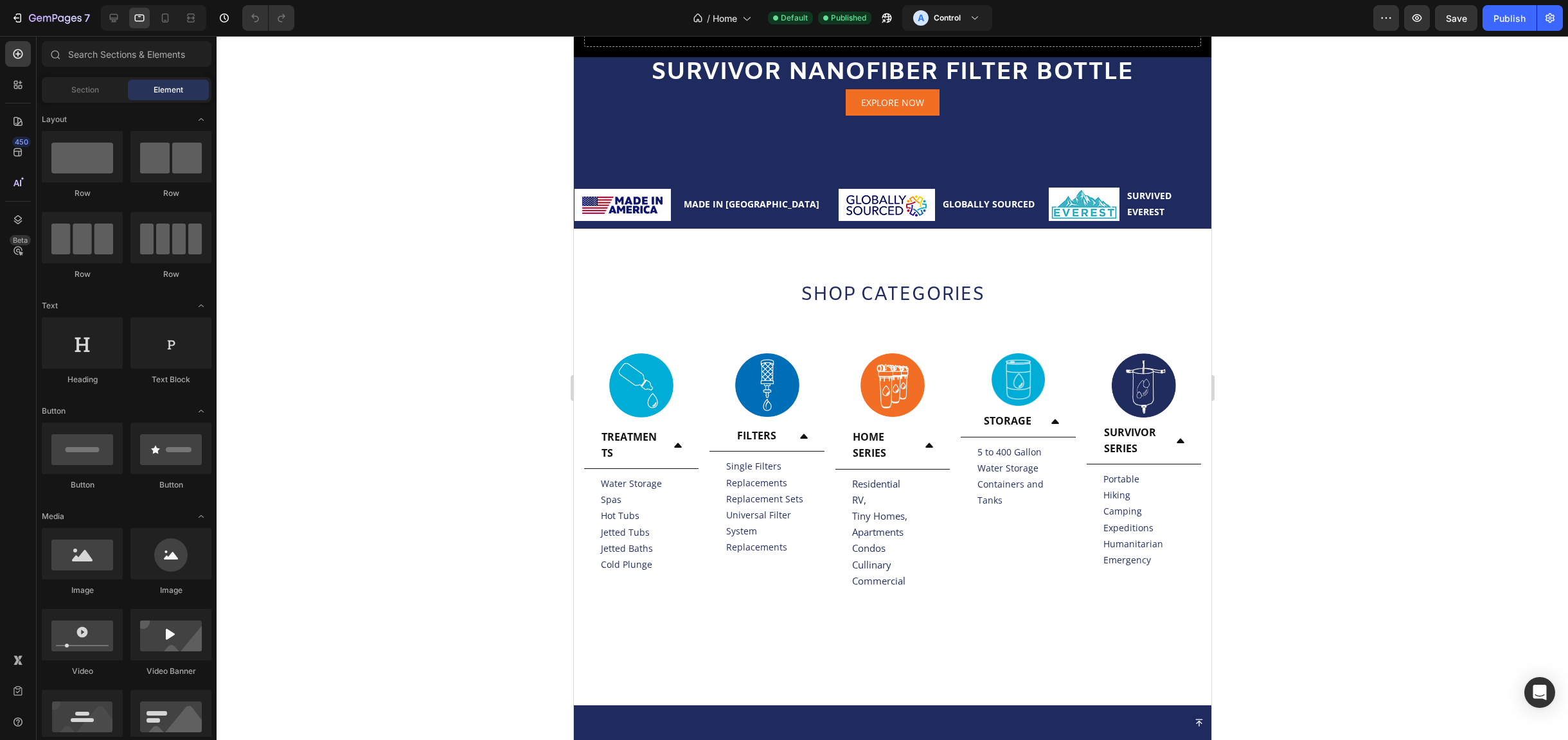
click at [59, 51] on icon at bounding box center [55, 54] width 11 height 11
click at [293, 381] on div at bounding box center [892, 388] width 1351 height 704
click at [1406, 294] on div at bounding box center [892, 388] width 1351 height 704
click at [1123, 353] on img at bounding box center [1142, 384] width 64 height 64
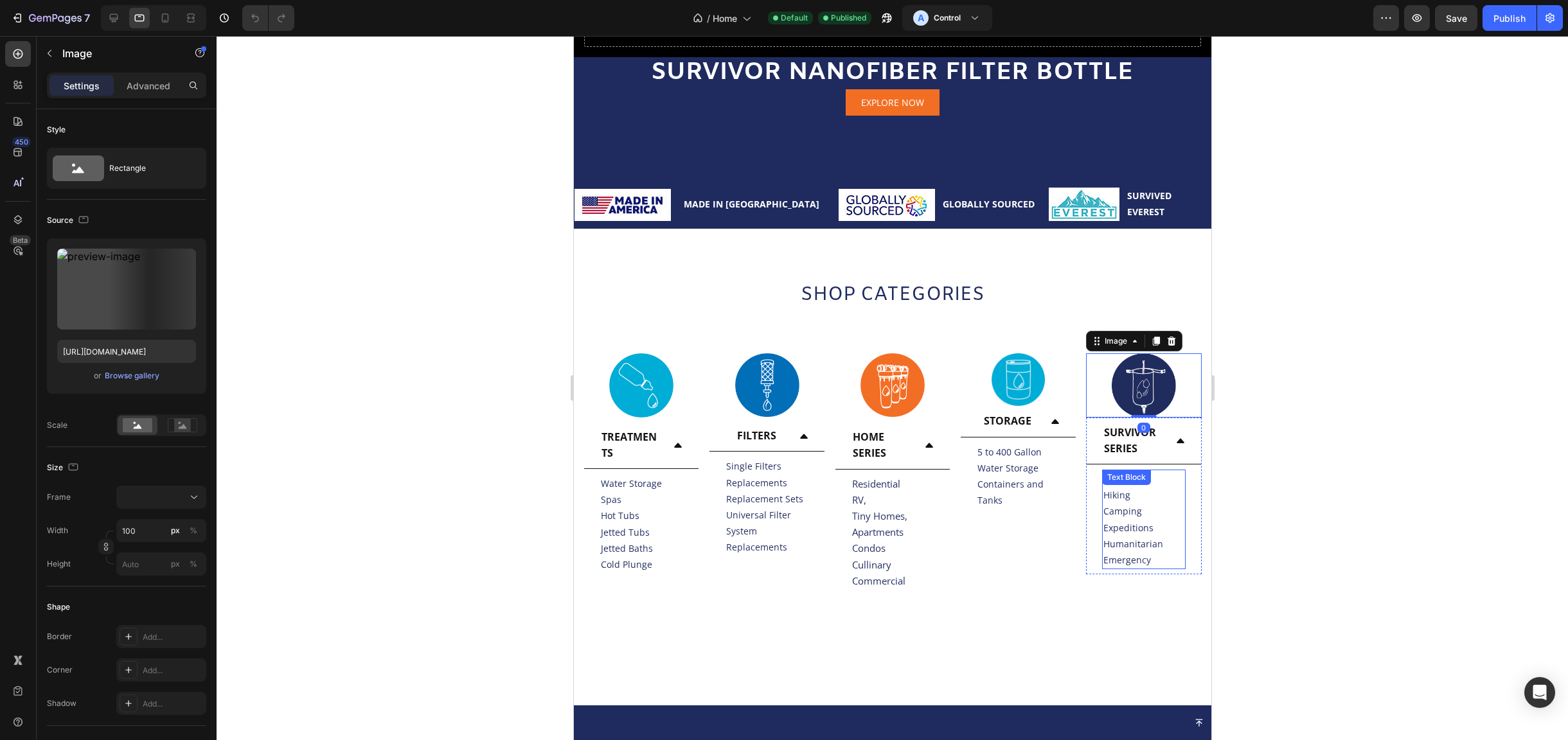
scroll to position [771, 0]
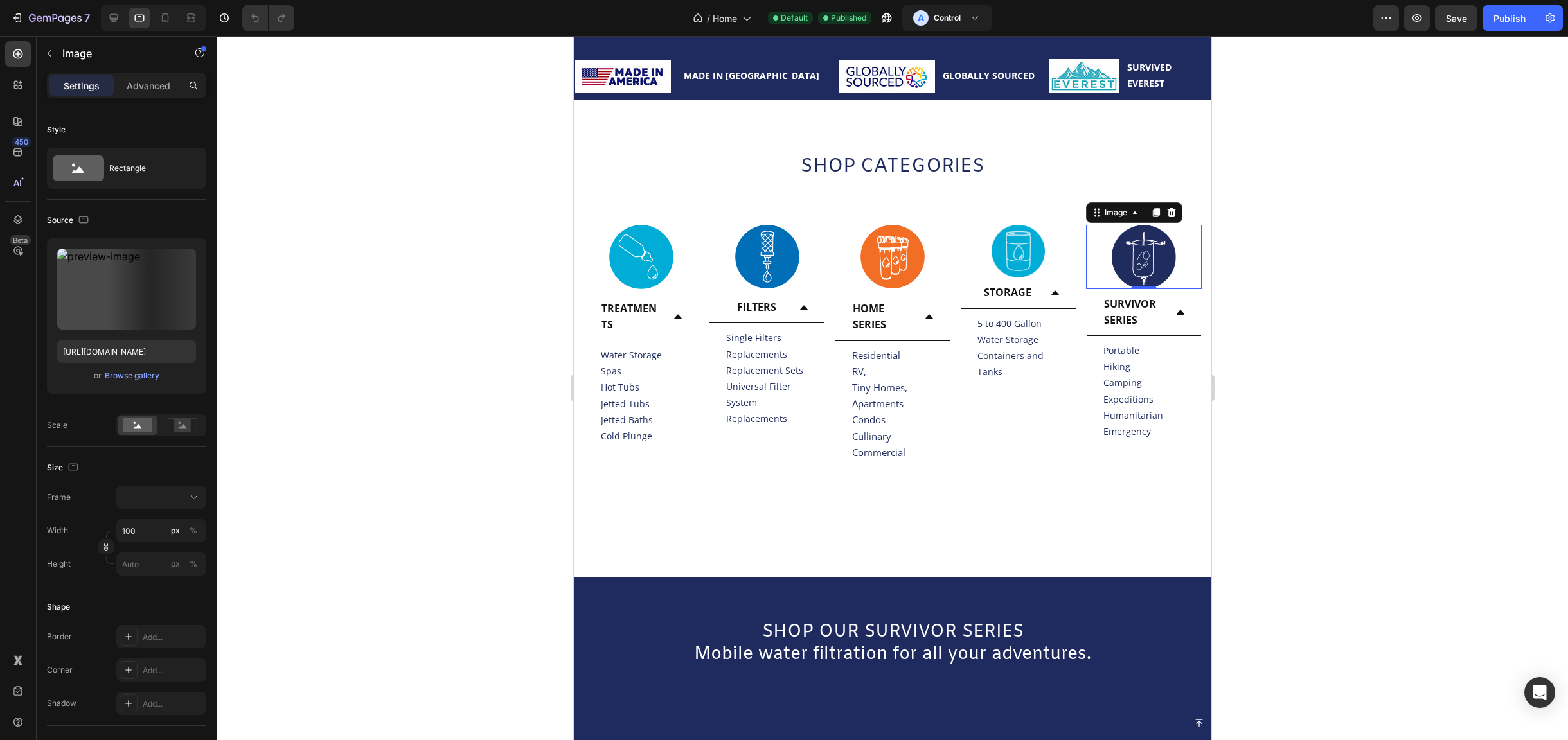
click at [1145, 234] on img at bounding box center [1142, 256] width 64 height 64
click at [110, 379] on div "Browse gallery" at bounding box center [131, 376] width 55 height 12
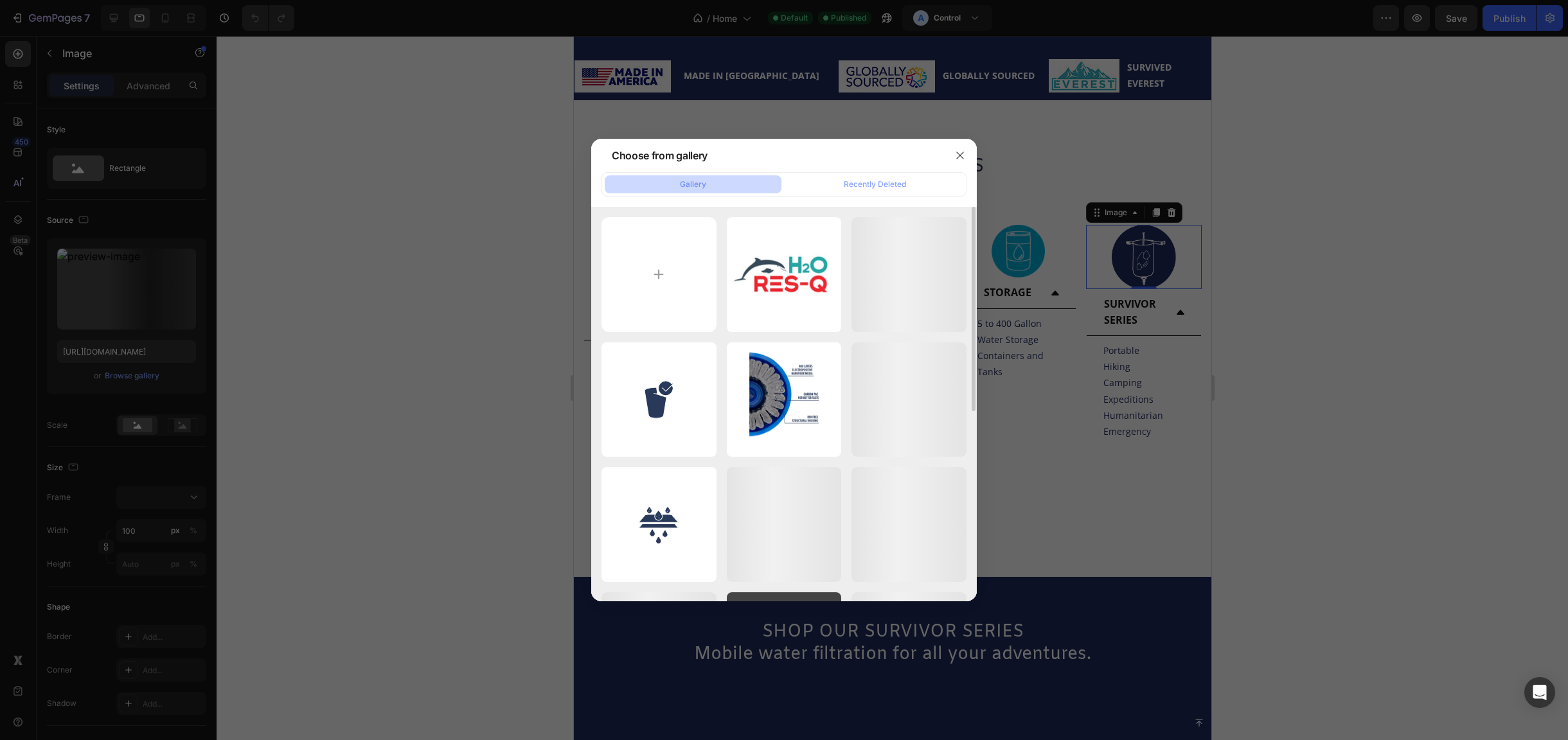
scroll to position [128, 0]
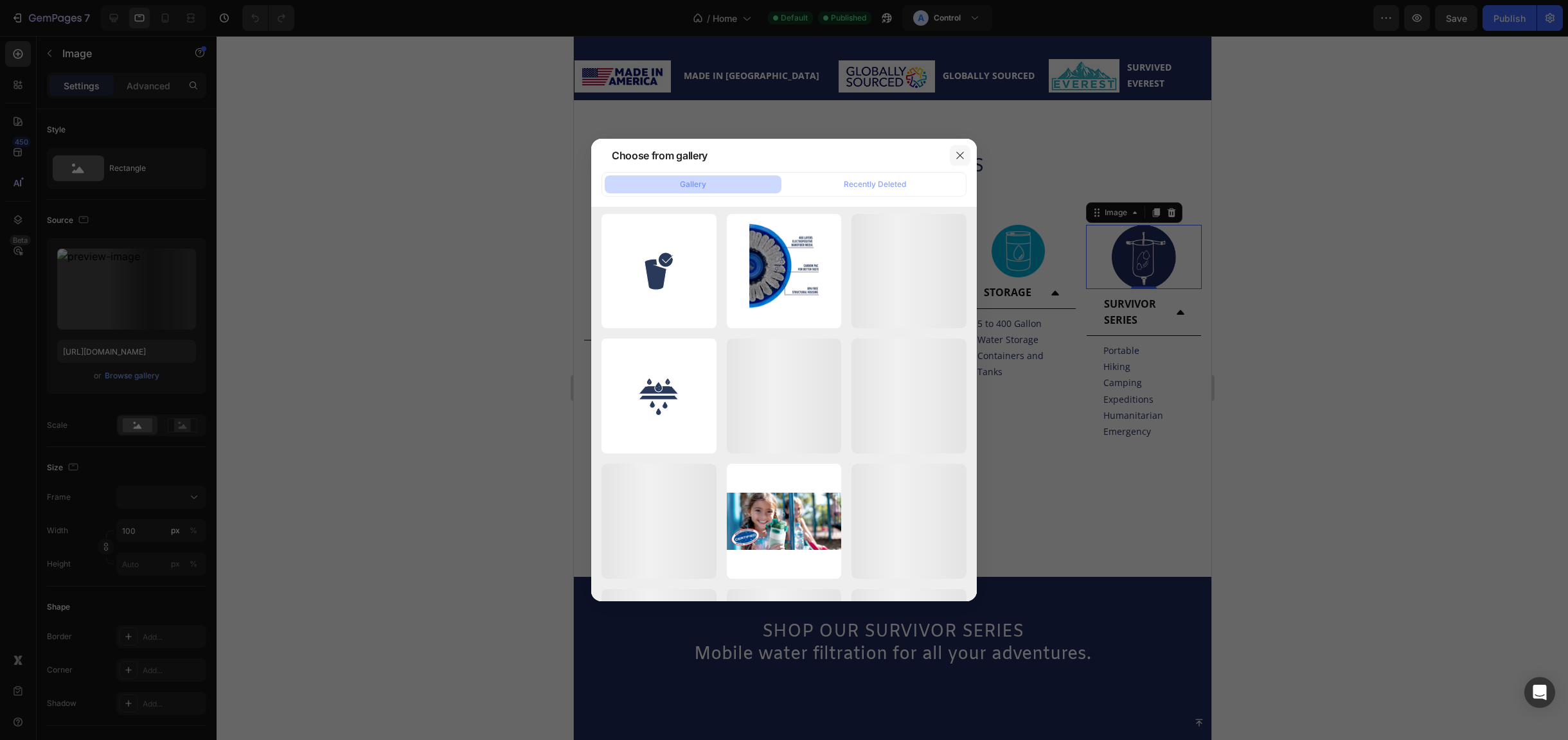
click at [956, 156] on icon "button" at bounding box center [959, 155] width 11 height 11
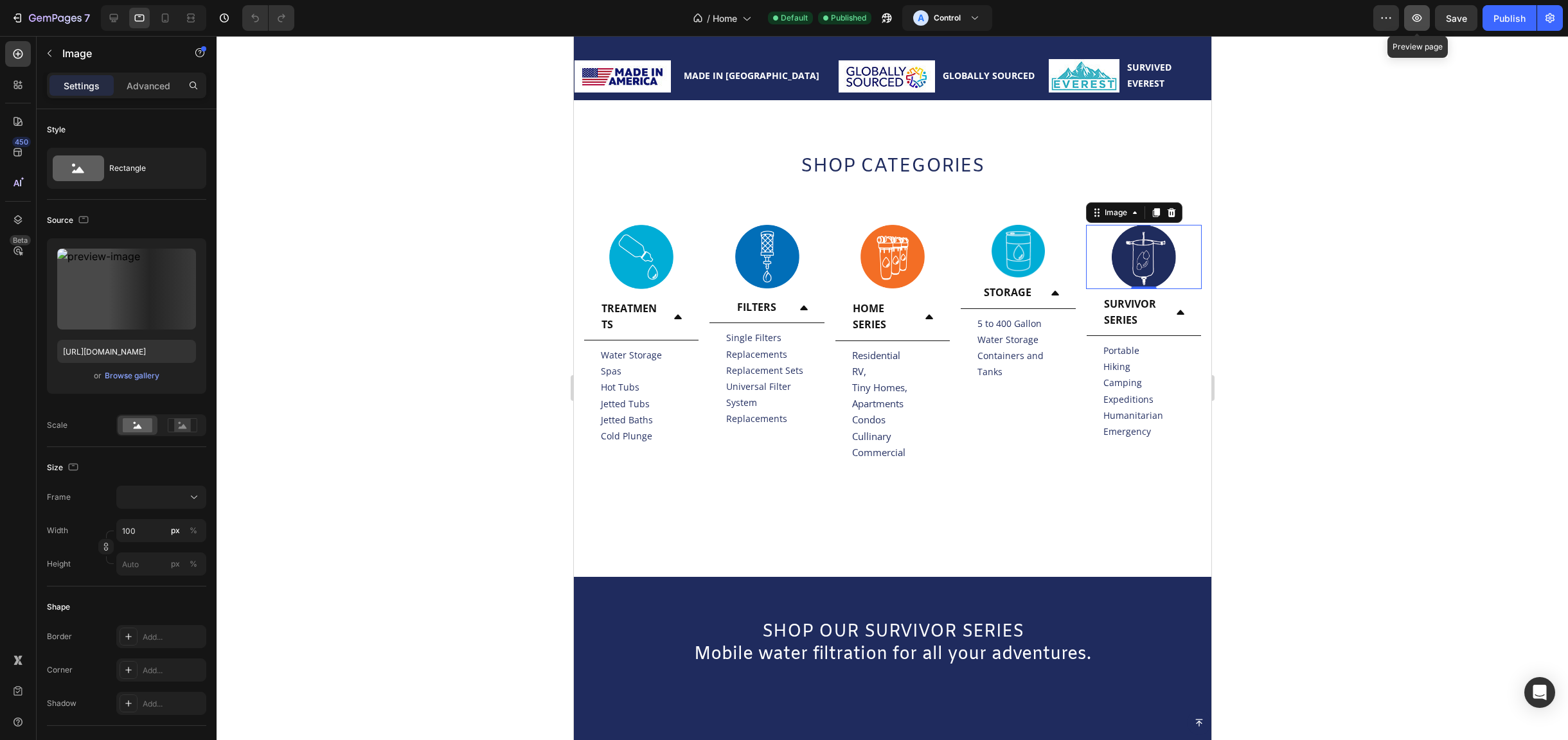
click at [1423, 15] on icon "button" at bounding box center [1416, 17] width 12 height 12
